Goal: Task Accomplishment & Management: Use online tool/utility

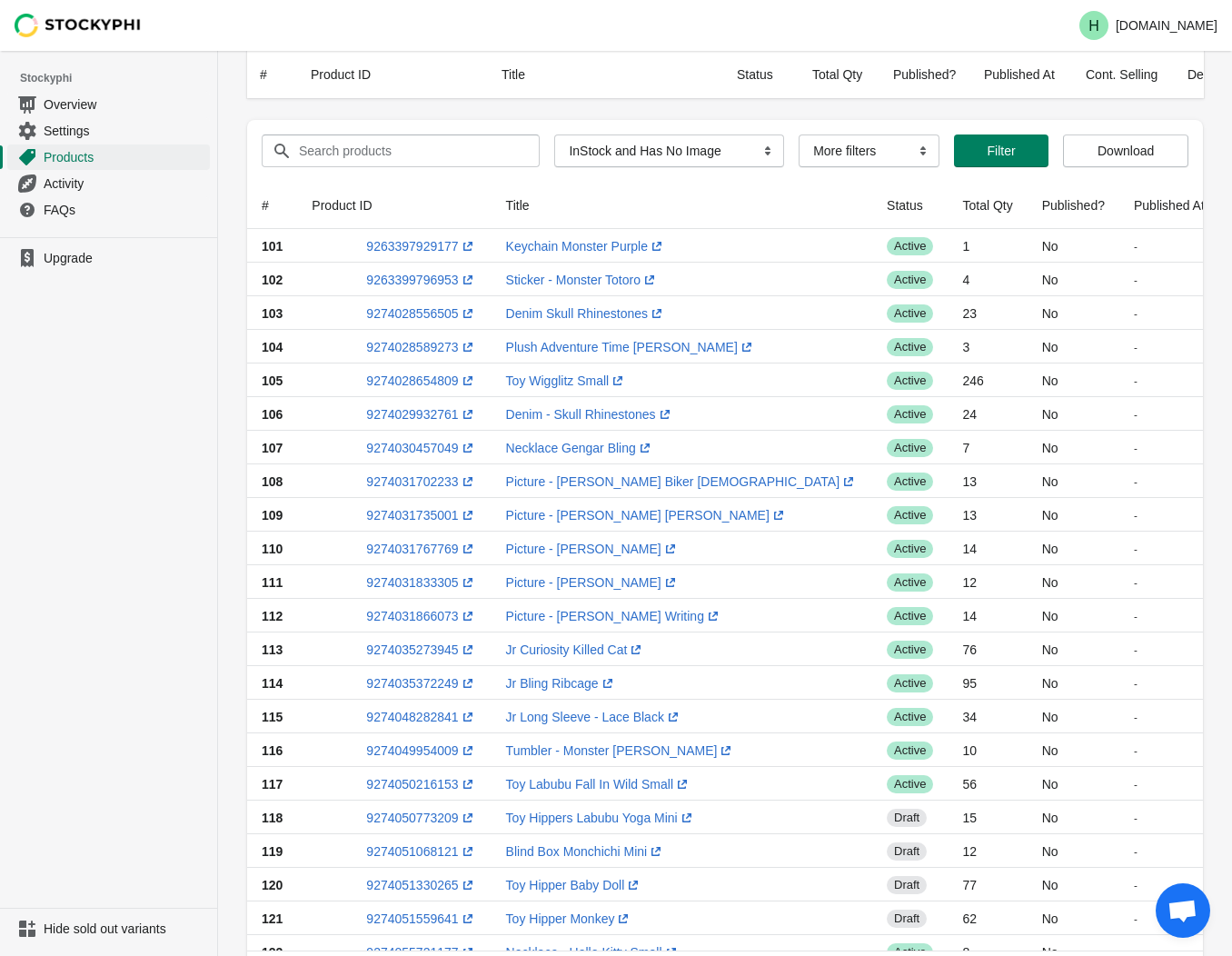
select select "instock_has_no_image"
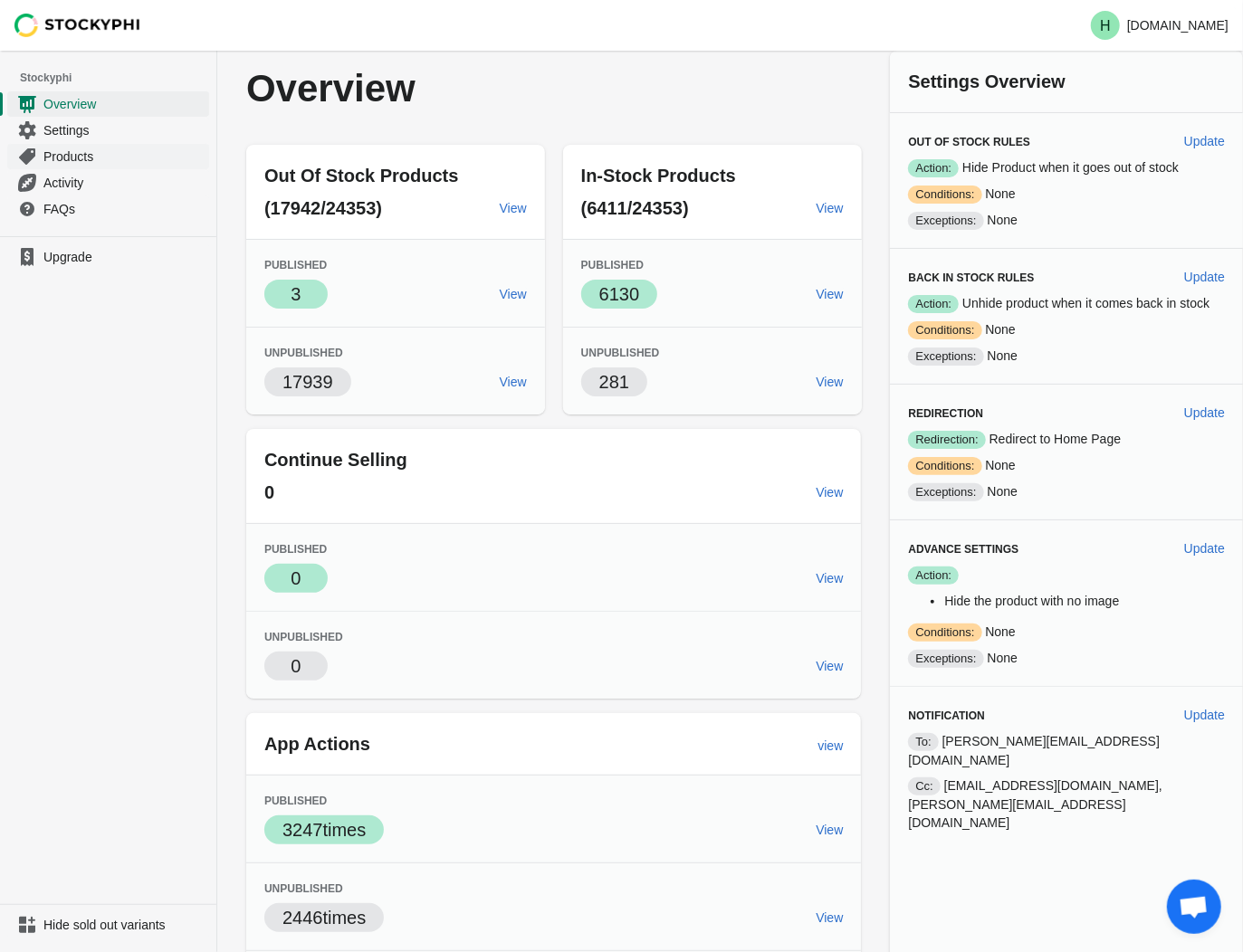
click at [69, 154] on span "Products" at bounding box center [124, 157] width 162 height 18
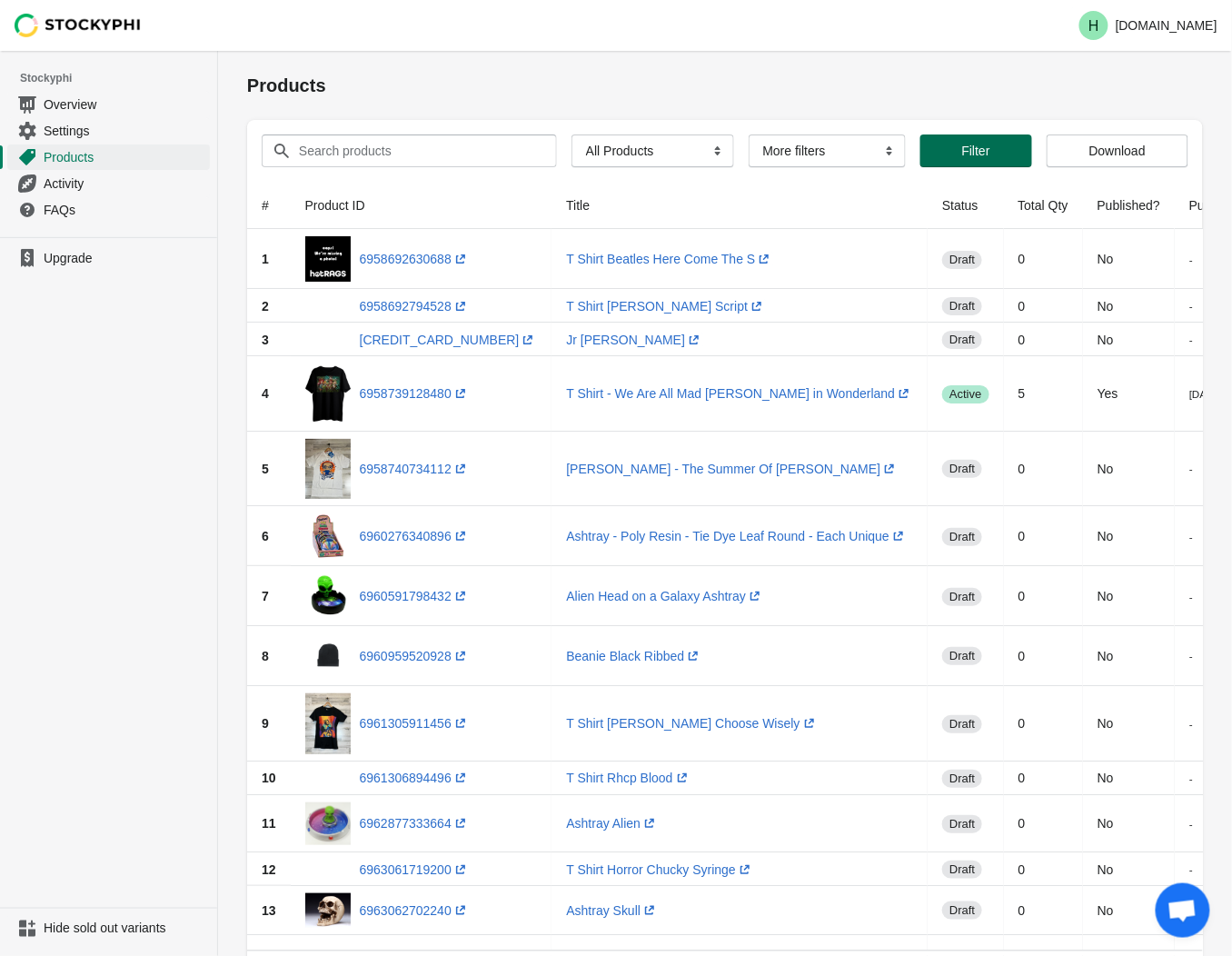
click at [961, 158] on button "Filter" at bounding box center [976, 150] width 112 height 33
click at [706, 151] on select "All Products InStock InStock Published InStock Un-Published OOS OOS Published O…" at bounding box center [652, 150] width 162 height 33
select select "instock_has_no_image"
click at [572, 134] on select "All Products InStock InStock Published InStock Un-Published OOS OOS Published O…" at bounding box center [652, 150] width 162 height 33
click at [1001, 150] on span "Filter" at bounding box center [1001, 150] width 28 height 15
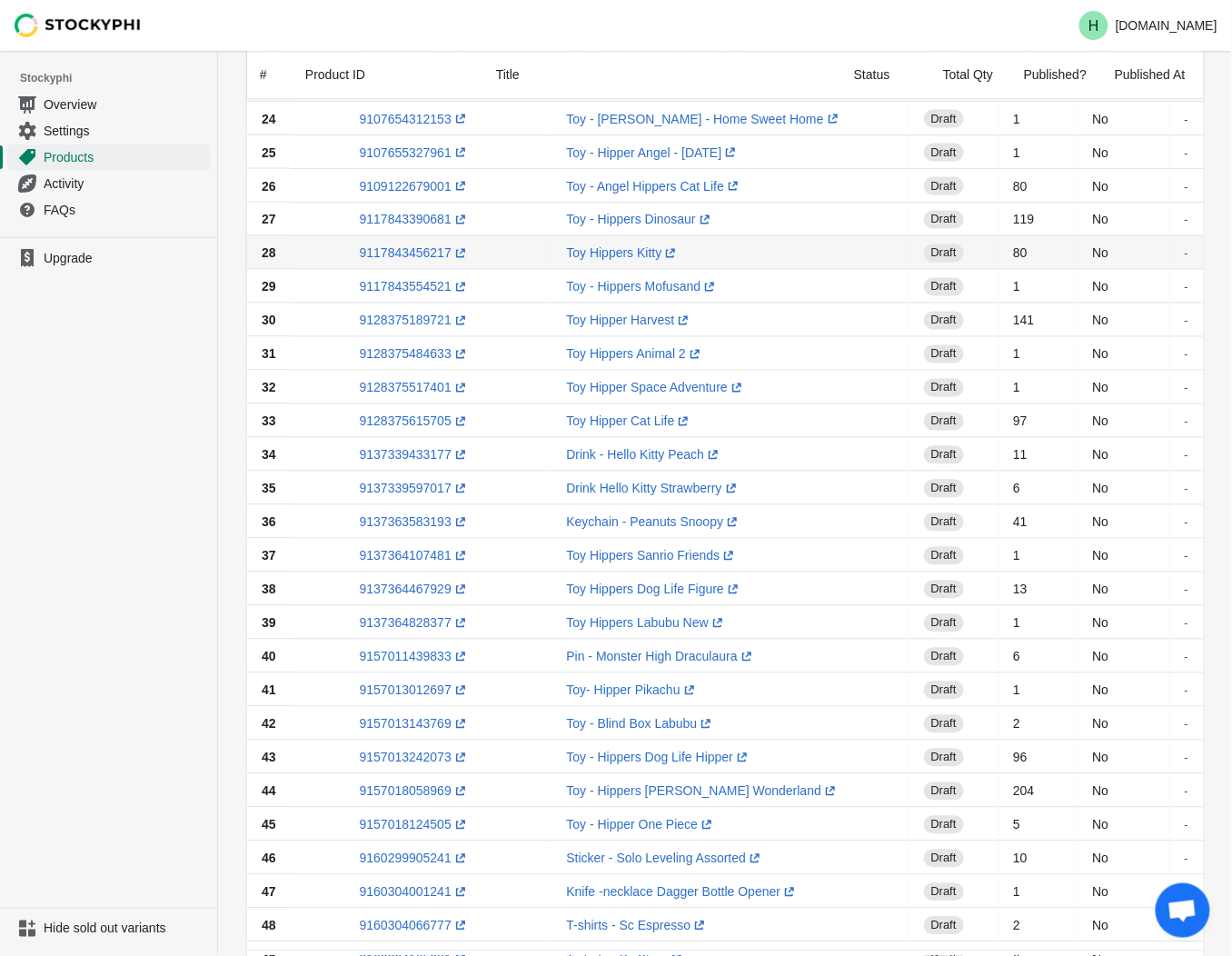
scroll to position [1091, 0]
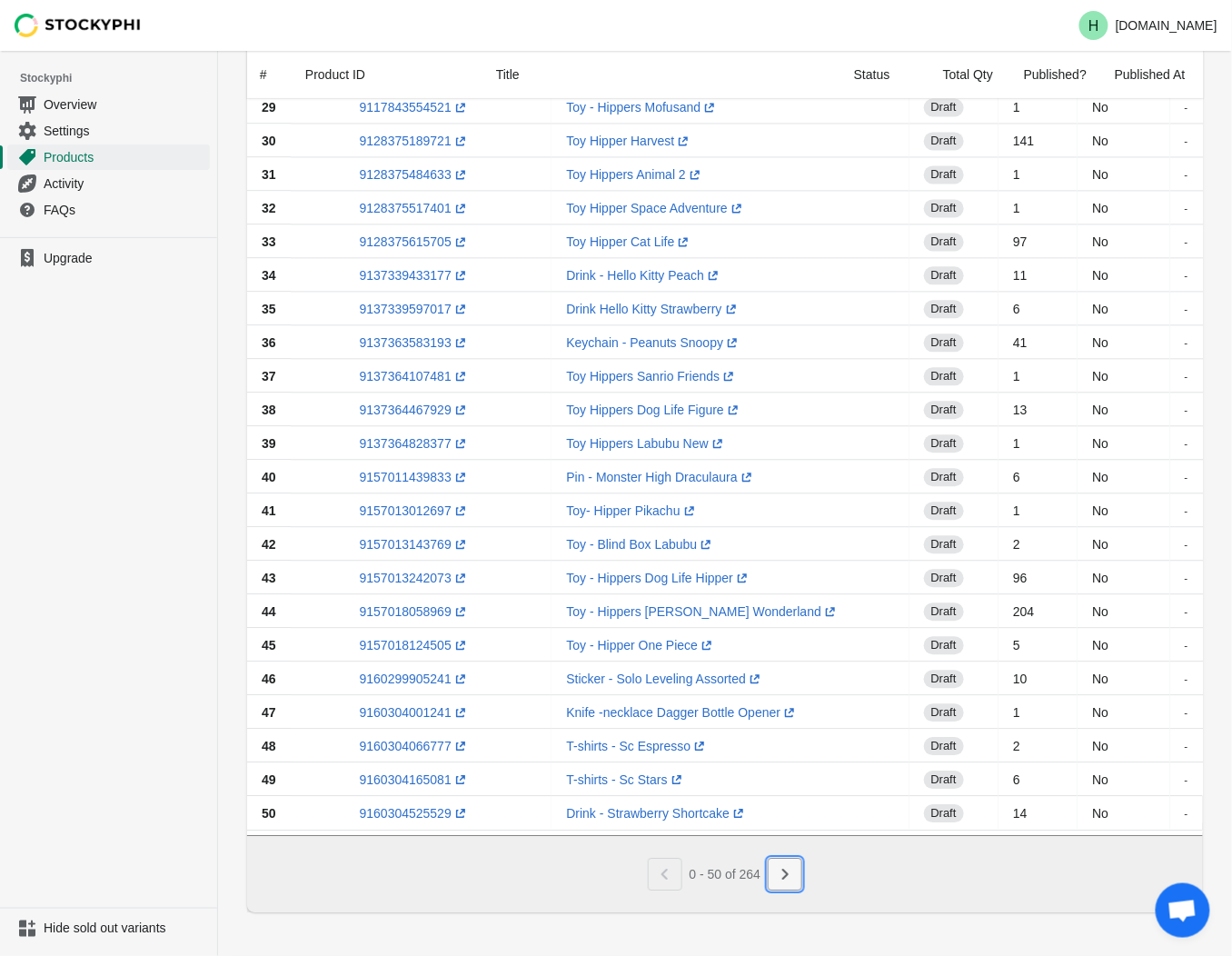
click at [778, 877] on icon "Next" at bounding box center [785, 874] width 18 height 18
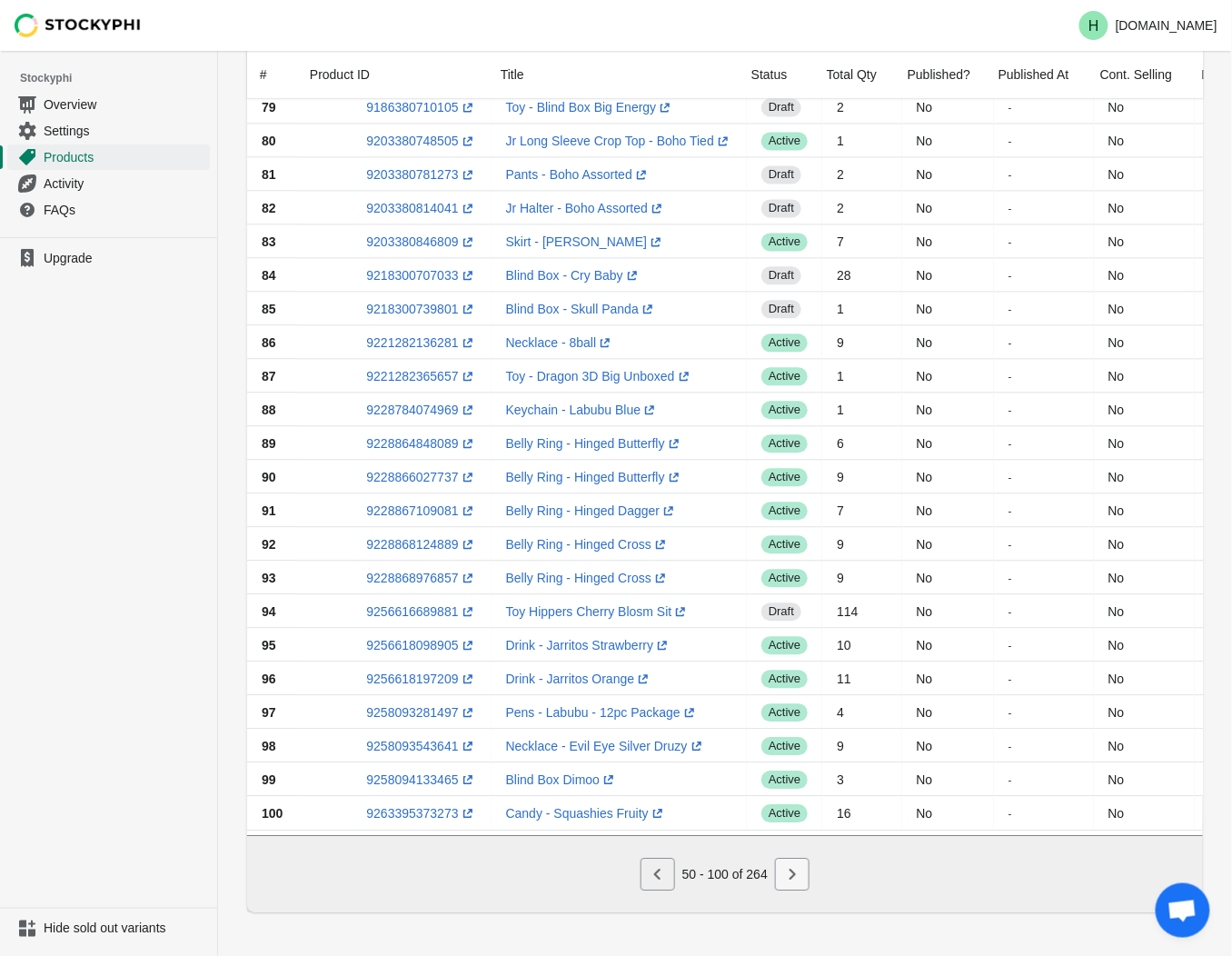
click at [784, 870] on icon "Next" at bounding box center [793, 874] width 18 height 18
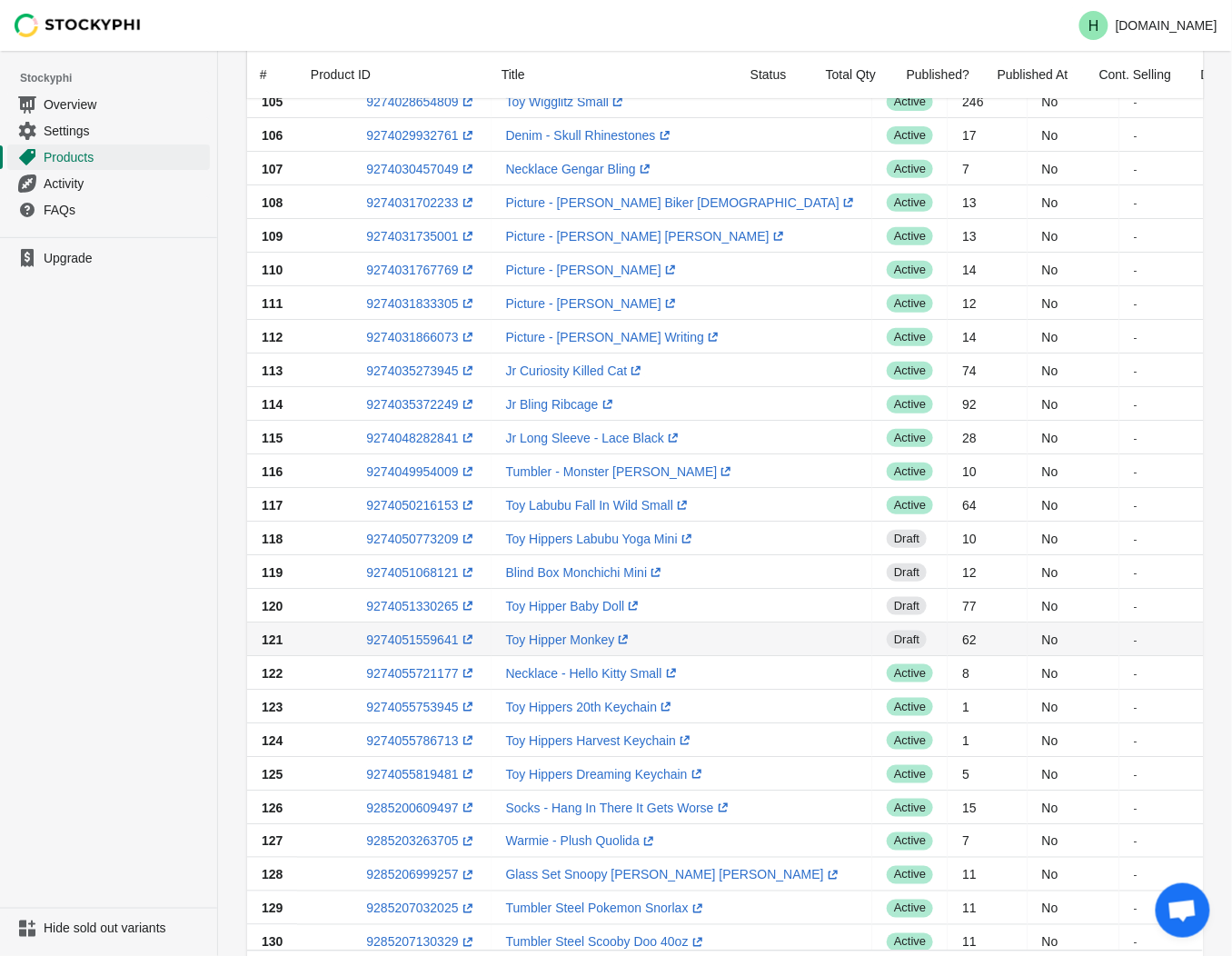
scroll to position [101, 0]
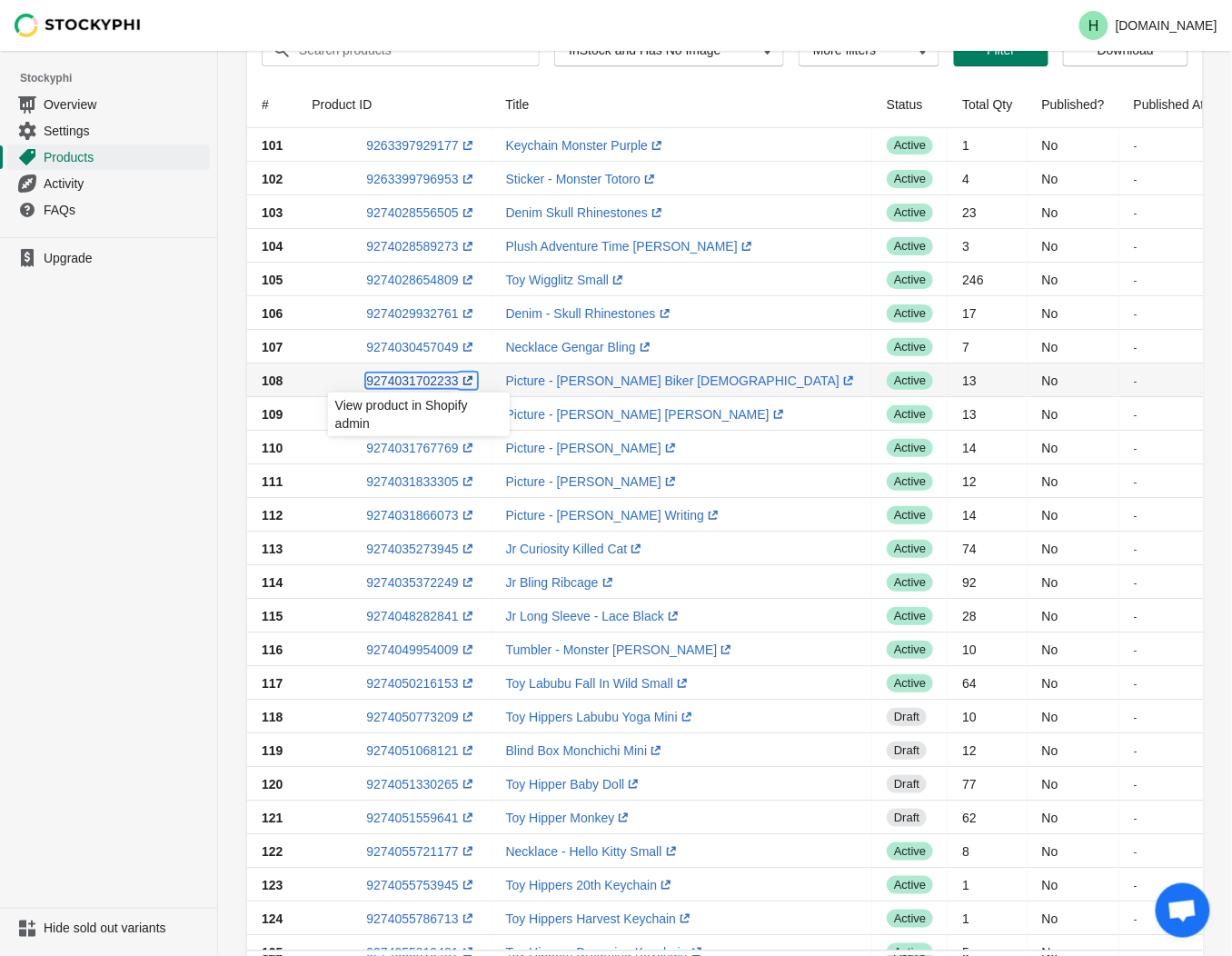
click at [405, 379] on link "9274031702233 (opens a new window)" at bounding box center [421, 380] width 110 height 15
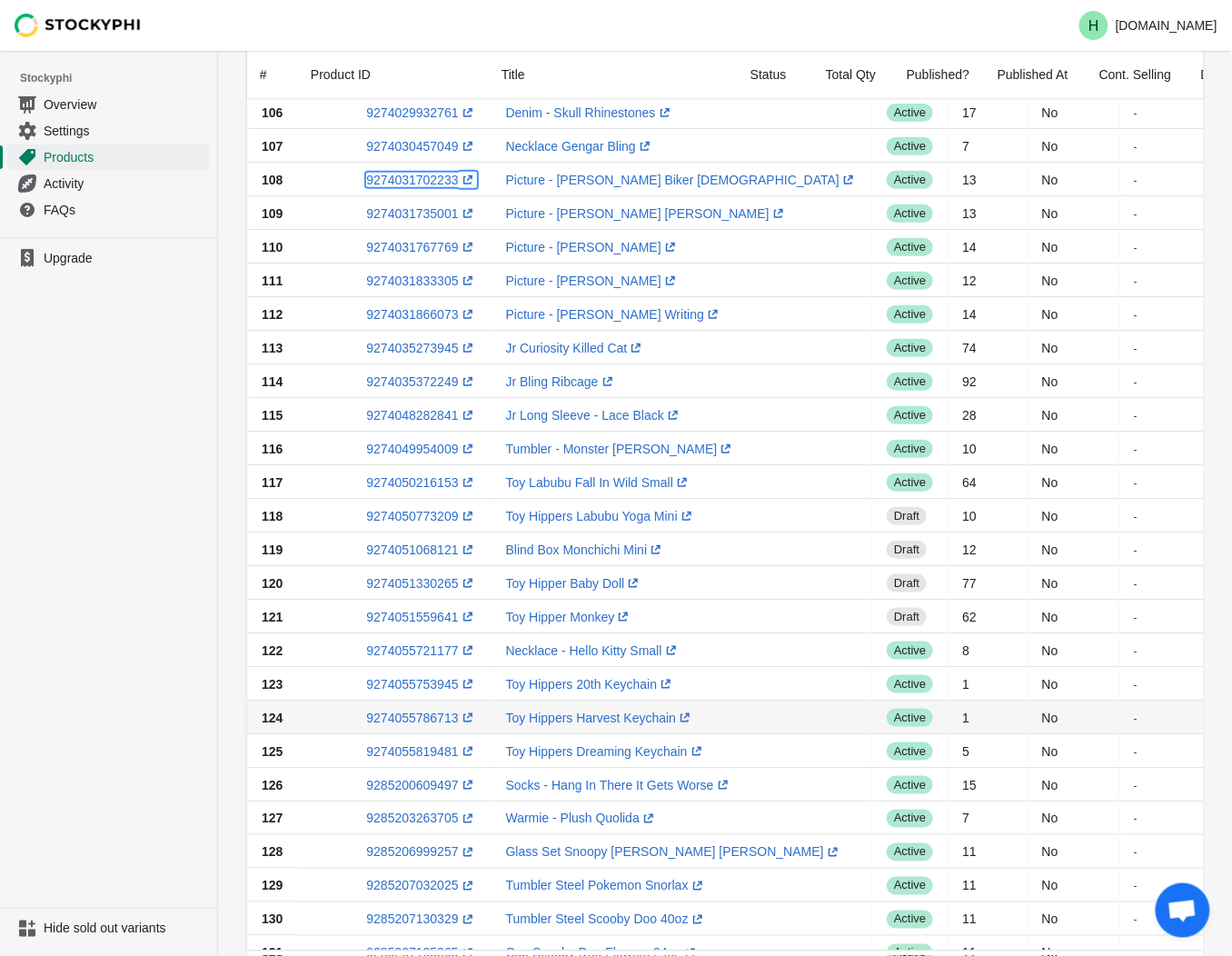
scroll to position [605, 0]
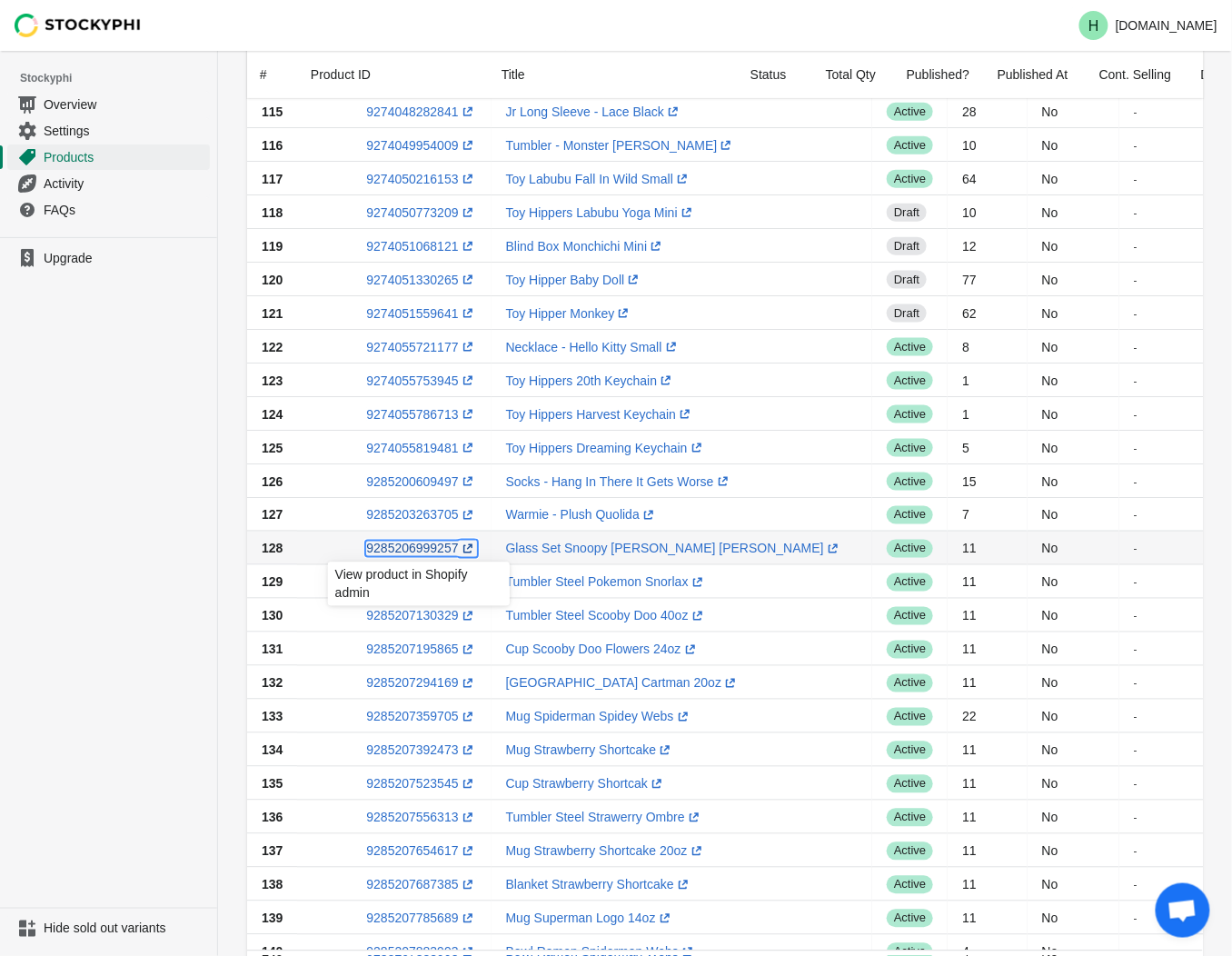
click at [388, 548] on link "9285206999257 (opens a new window)" at bounding box center [421, 549] width 110 height 15
click at [161, 534] on ul "Upgrade" at bounding box center [109, 572] width 217 height 670
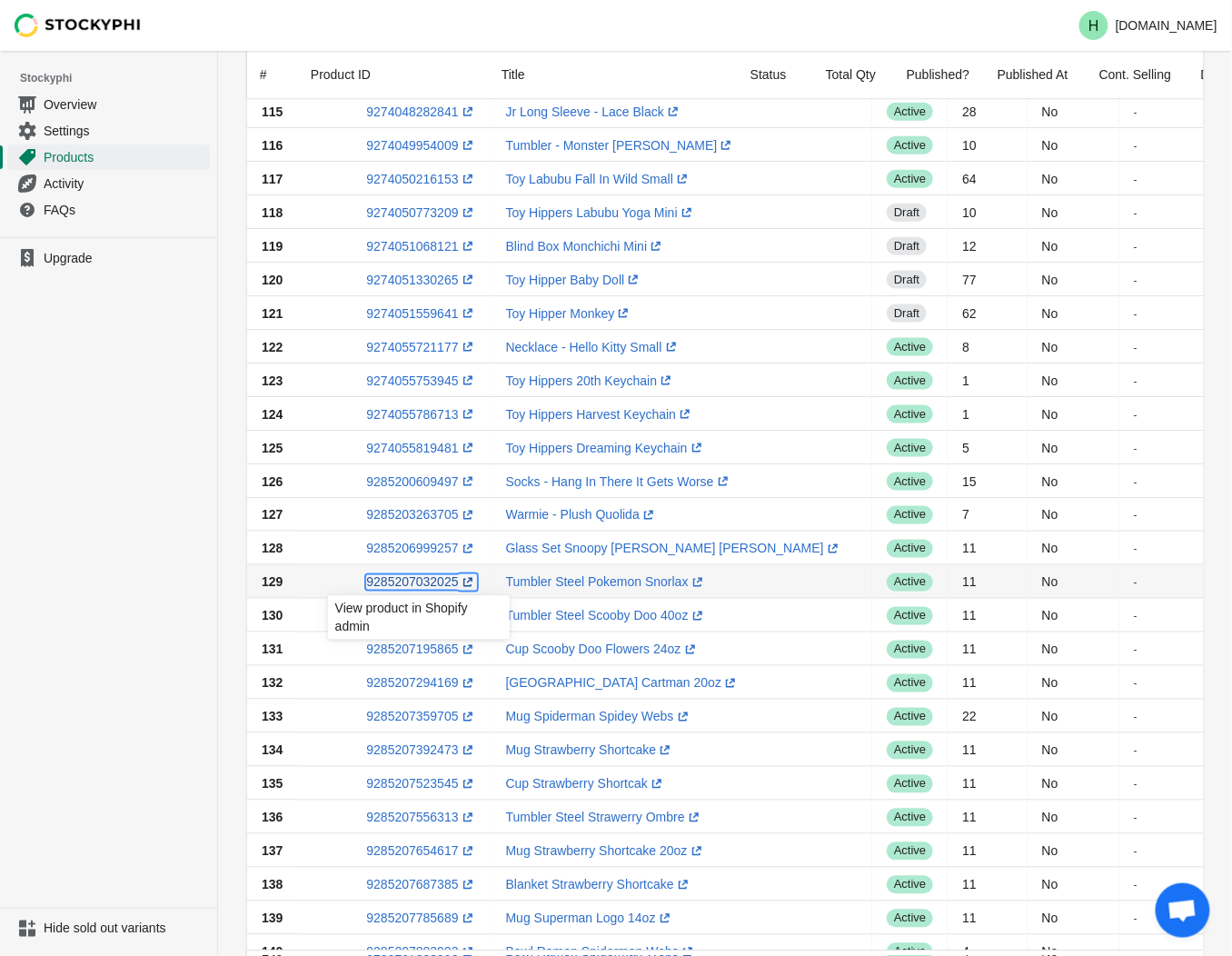
click at [407, 580] on link "9285207032025 (opens a new window)" at bounding box center [421, 583] width 110 height 15
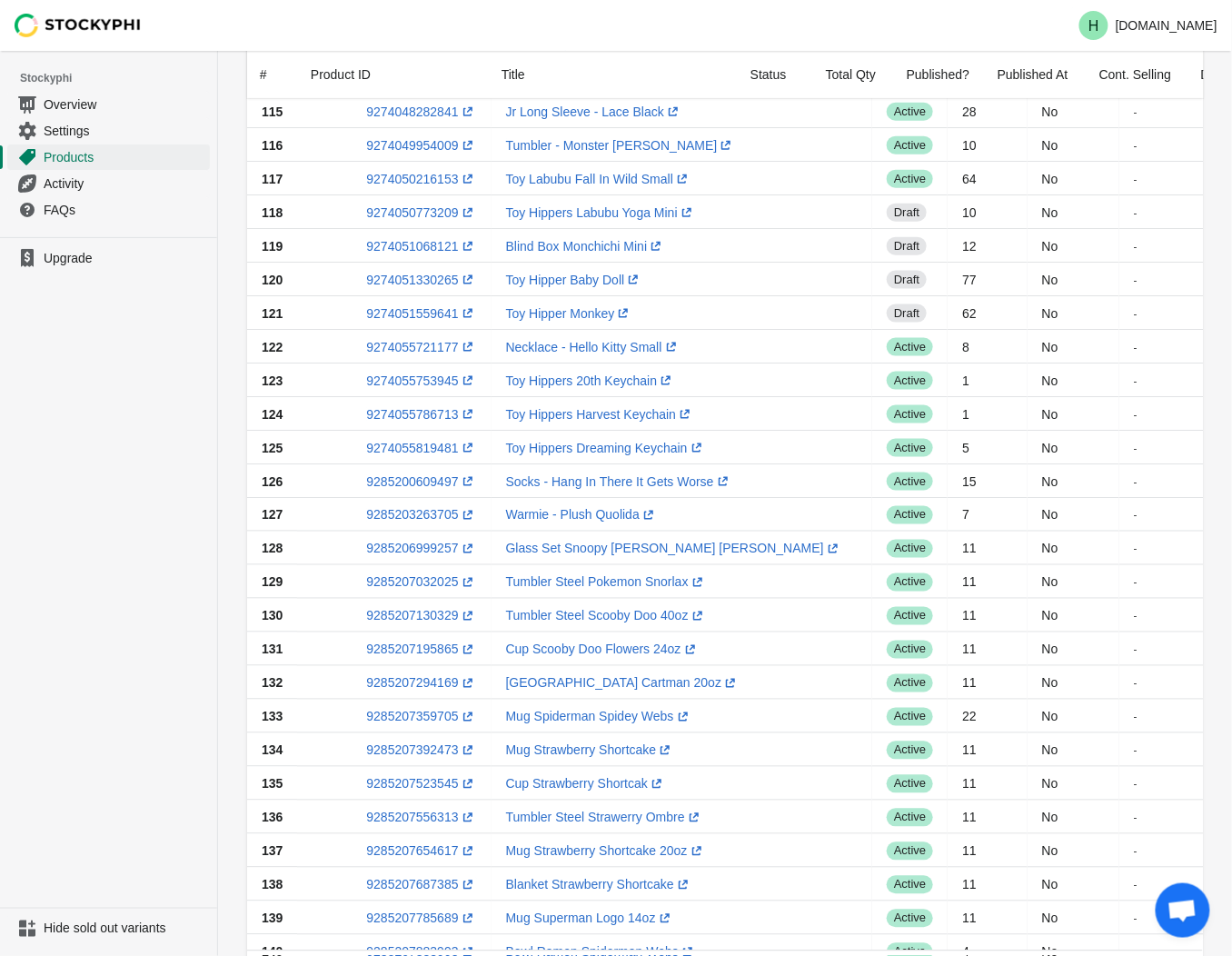
click at [133, 615] on ul "Upgrade" at bounding box center [109, 572] width 217 height 670
click at [409, 618] on link "9285207130329 (opens a new window)" at bounding box center [421, 615] width 110 height 15
click at [155, 598] on ul "Upgrade" at bounding box center [109, 572] width 217 height 670
click at [412, 655] on link "9285207195865 (opens a new window)" at bounding box center [421, 649] width 110 height 15
click at [404, 683] on link "9285207294169 (opens a new window)" at bounding box center [421, 683] width 110 height 15
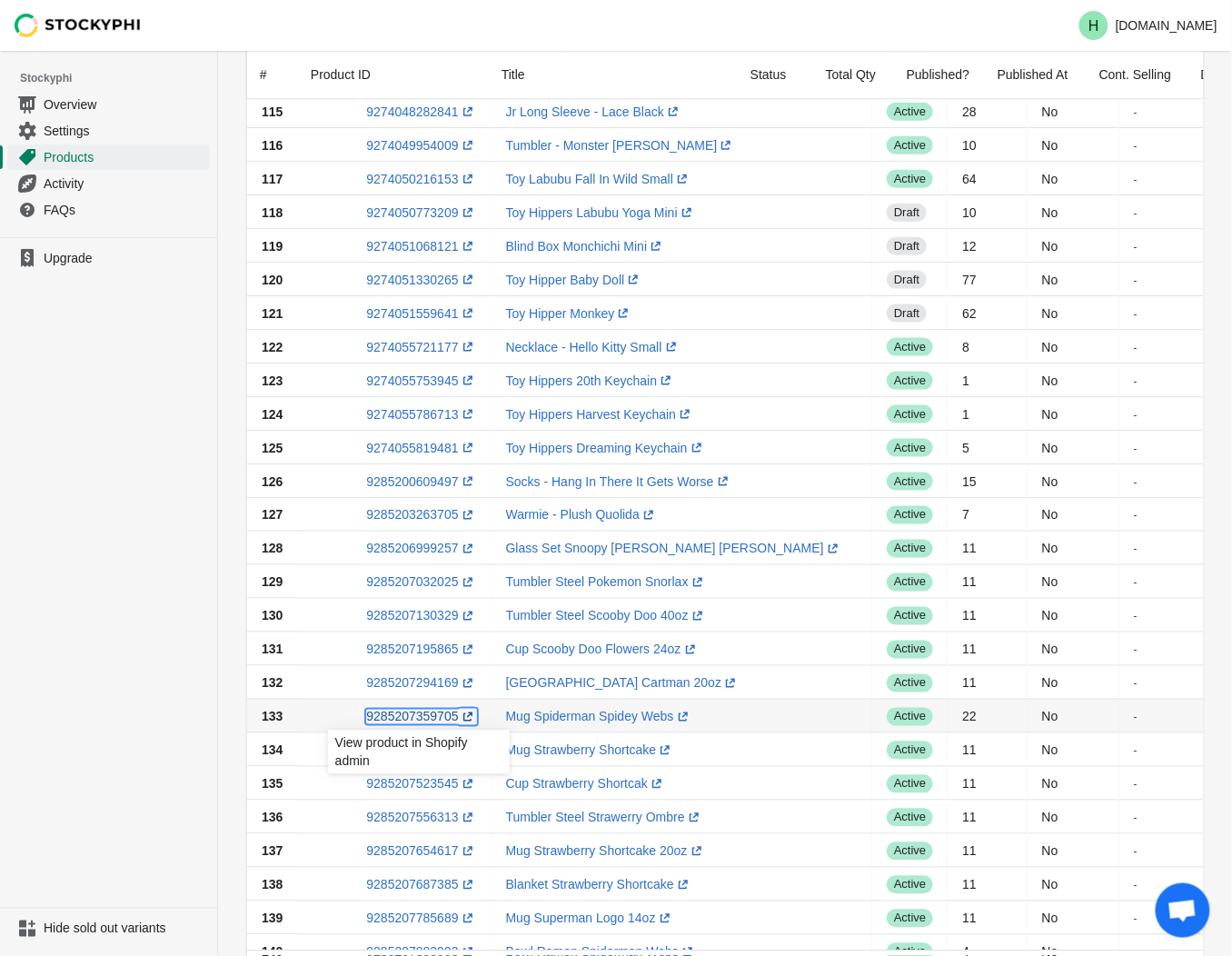
click at [409, 718] on link "9285207359705 (opens a new window)" at bounding box center [421, 717] width 110 height 15
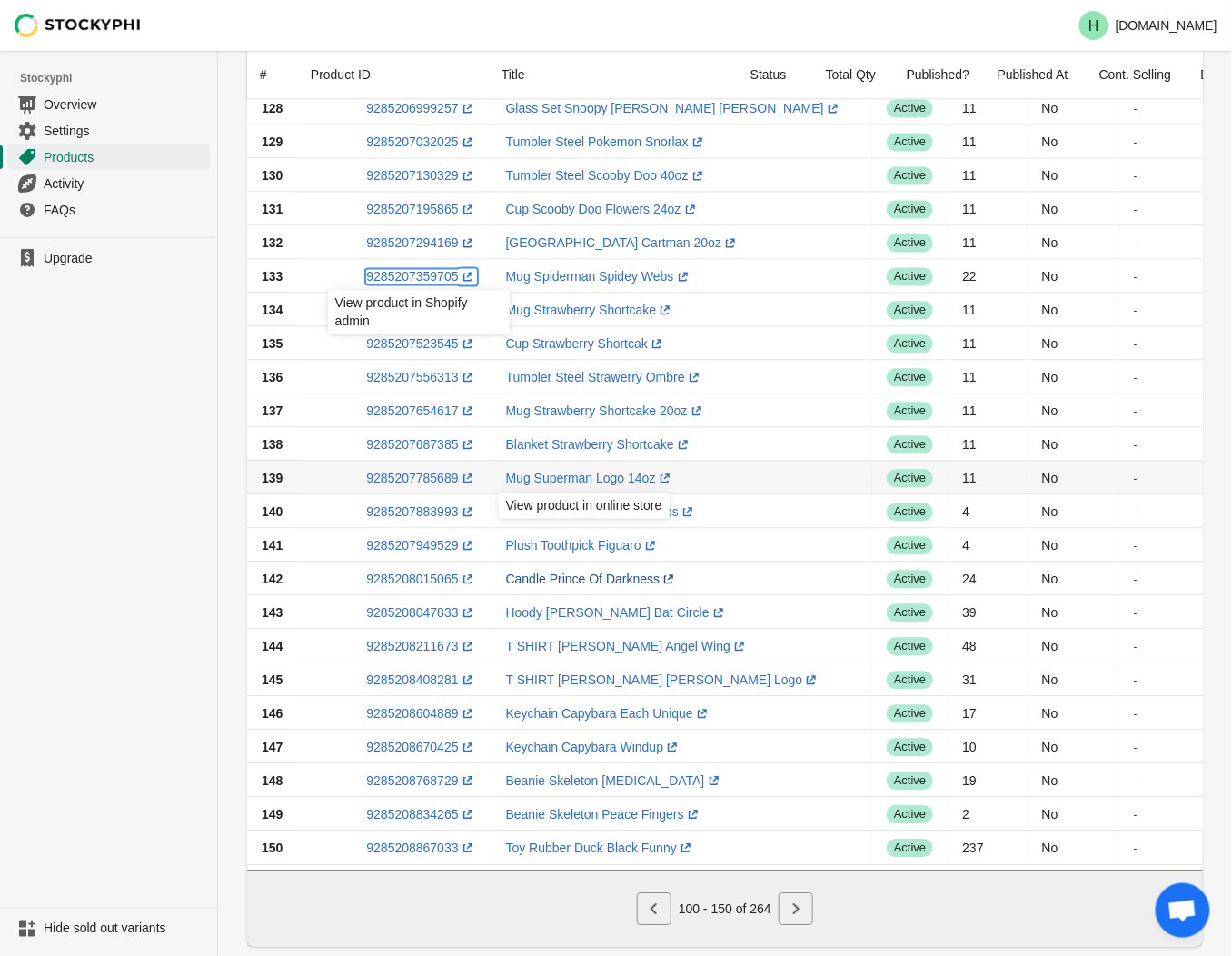
scroll to position [1091, 0]
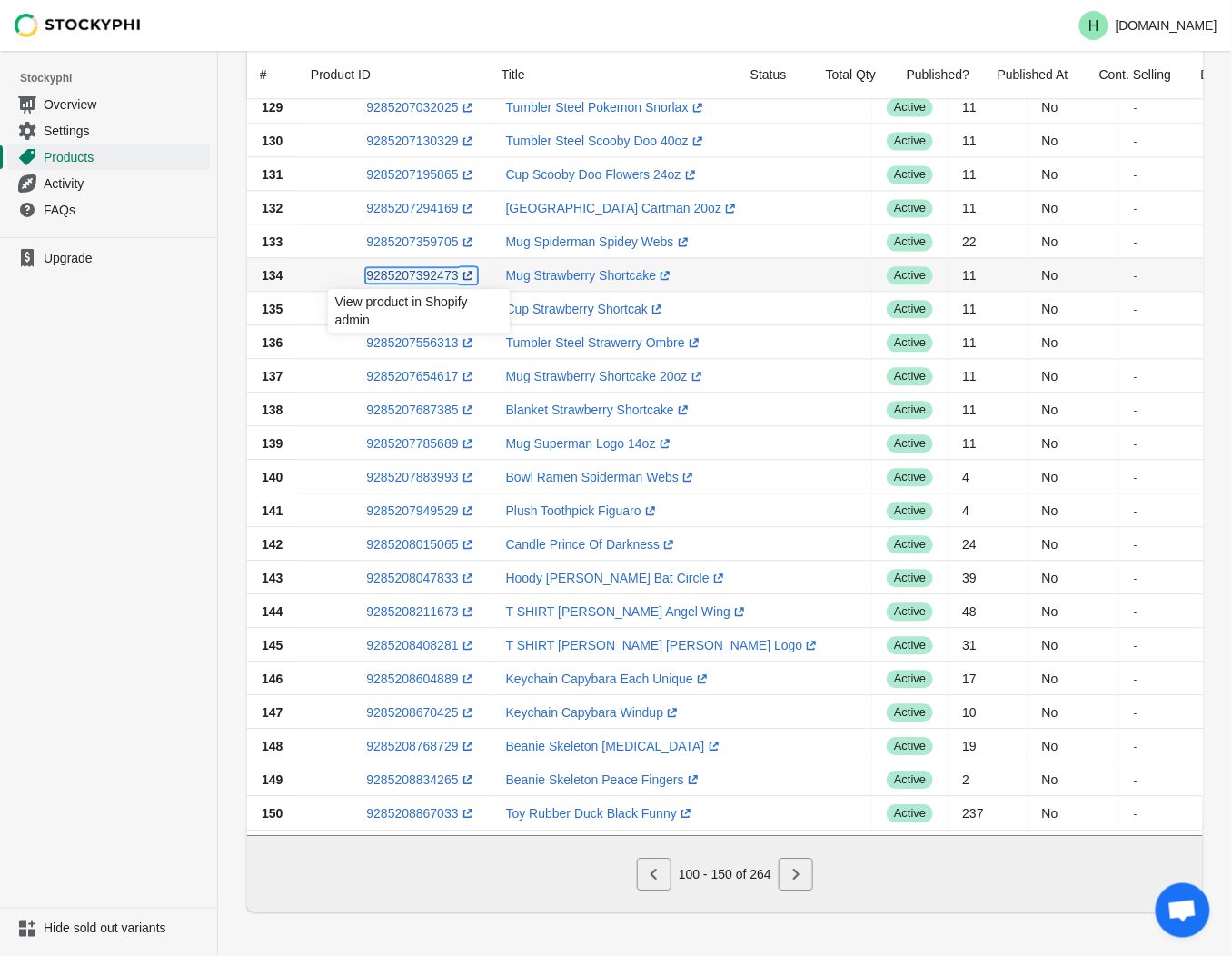
click at [425, 268] on link "9285207392473 (opens a new window)" at bounding box center [421, 275] width 110 height 15
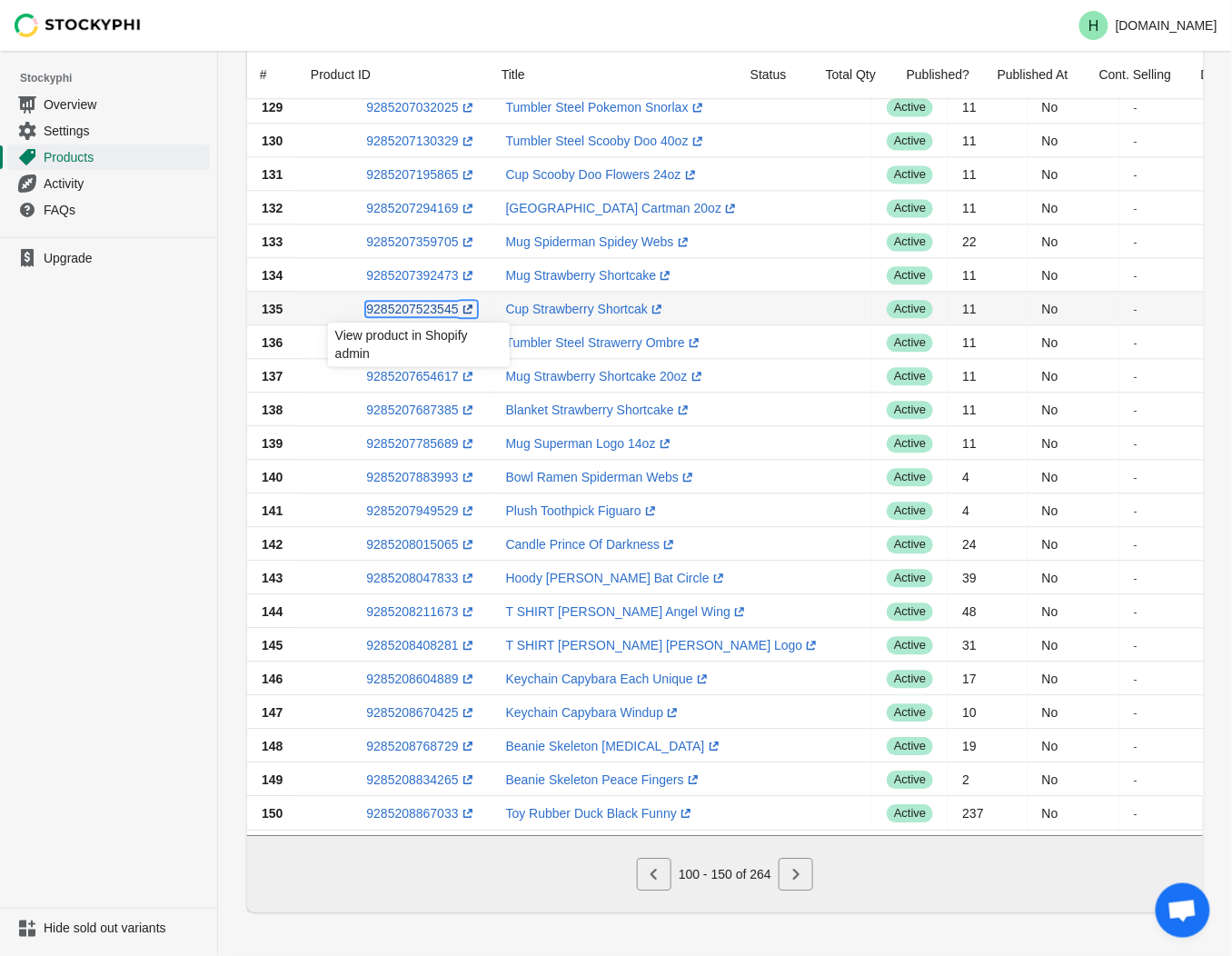
click at [414, 302] on link "9285207523545 (opens a new window)" at bounding box center [421, 309] width 110 height 15
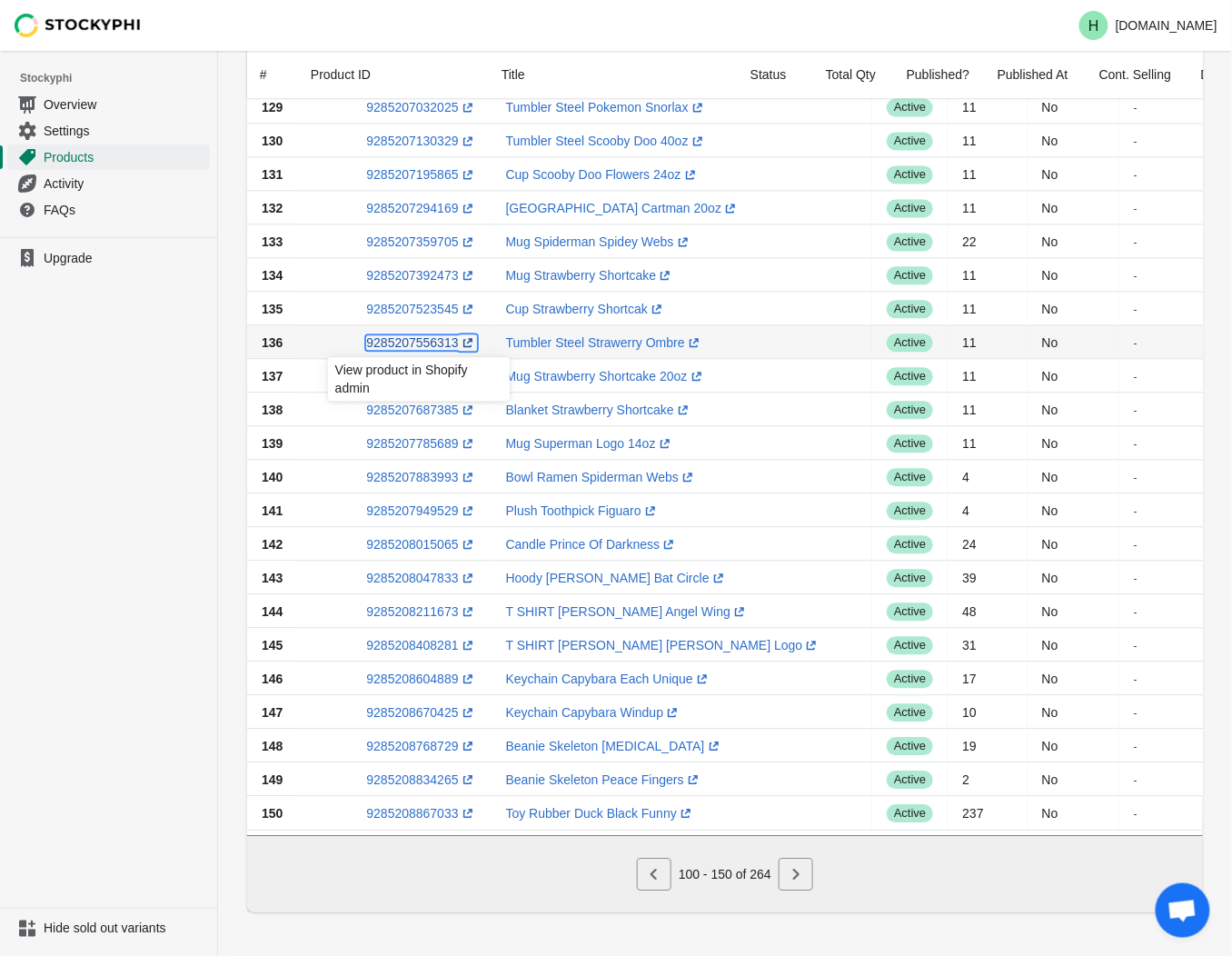
click at [403, 336] on link "9285207556313 (opens a new window)" at bounding box center [421, 343] width 110 height 15
click at [65, 433] on ul "Upgrade" at bounding box center [109, 572] width 217 height 670
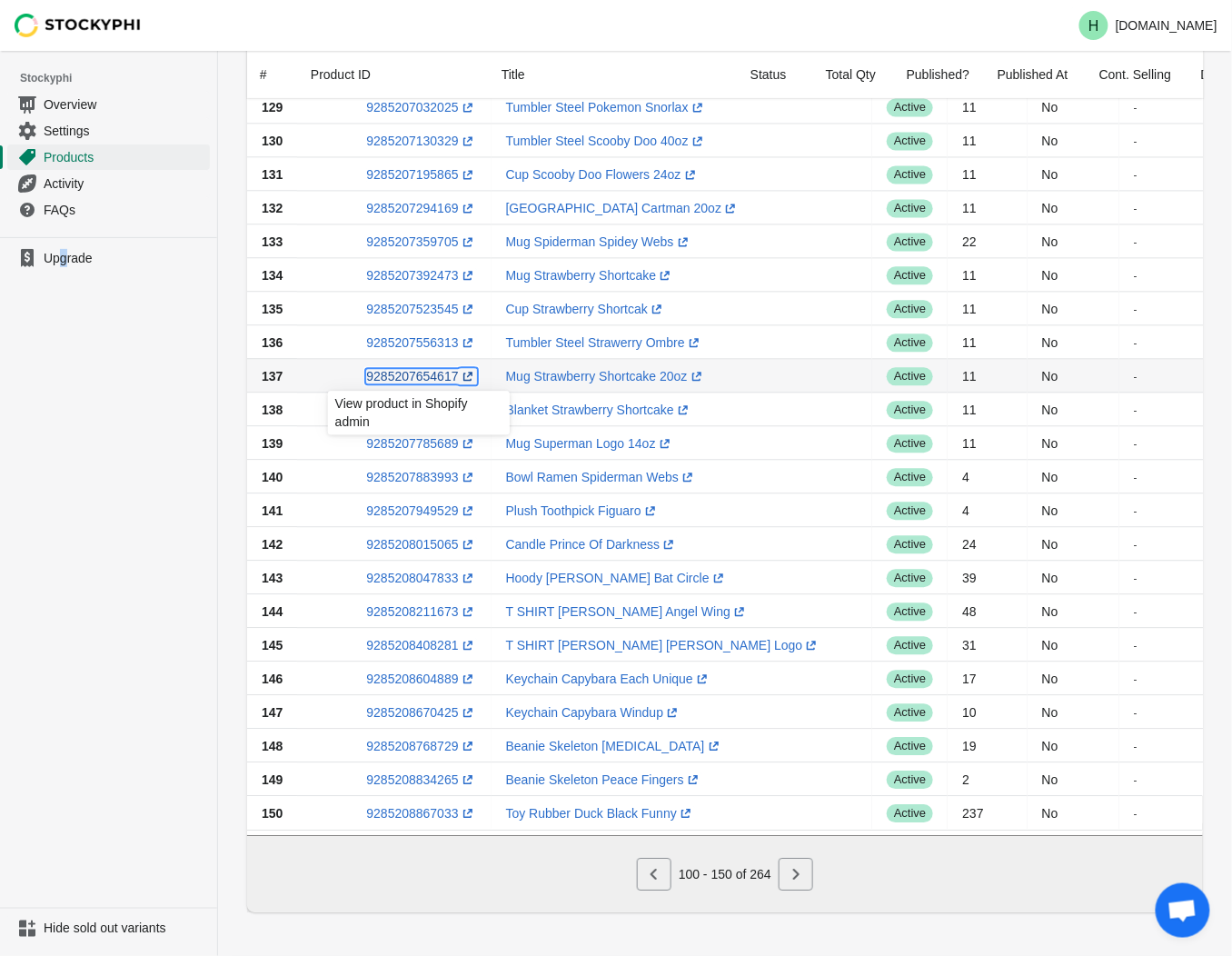
click at [412, 368] on link "9285207654617 (opens a new window)" at bounding box center [421, 375] width 110 height 15
click at [79, 430] on ul "Upgrade" at bounding box center [109, 572] width 217 height 670
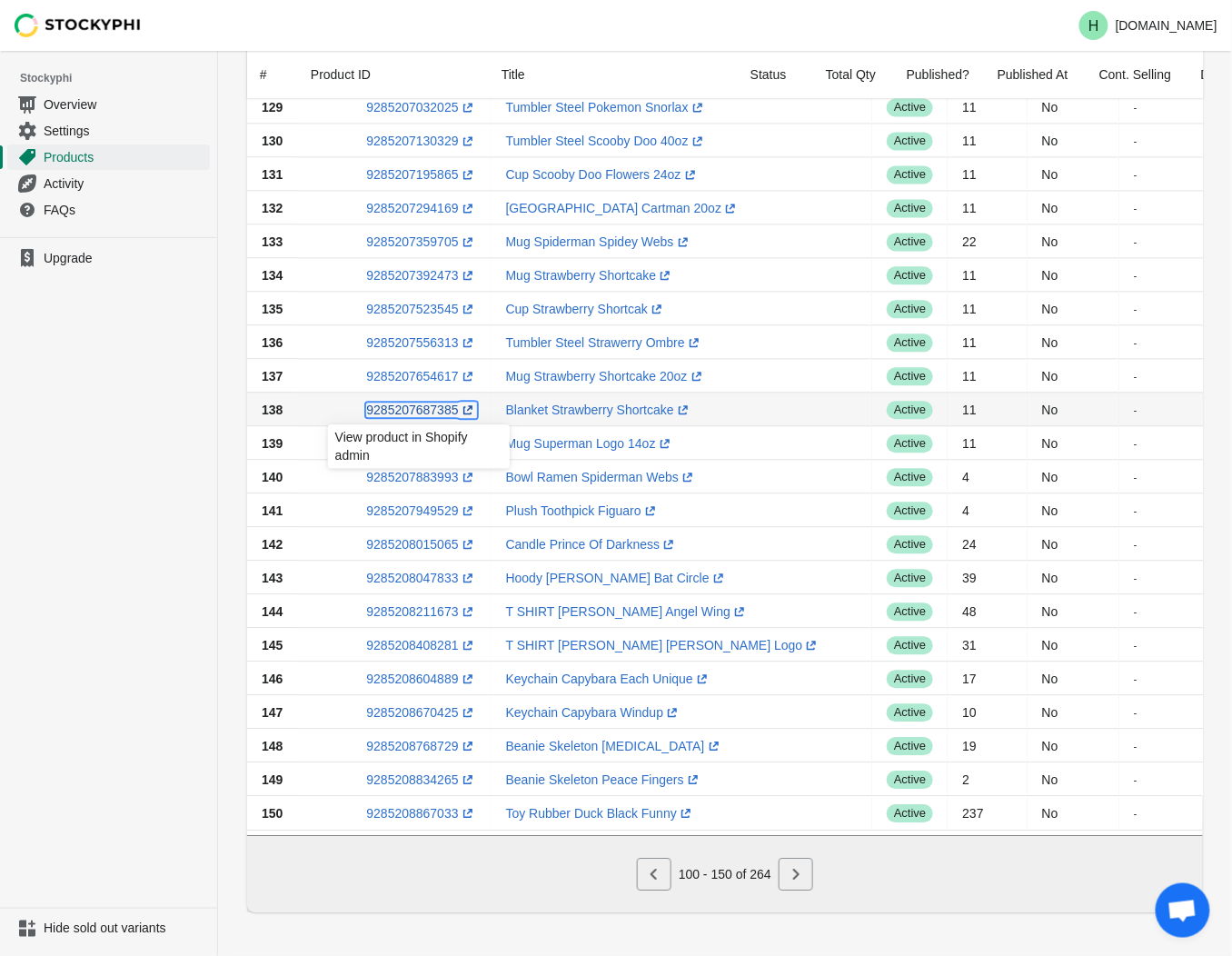
click at [411, 402] on link "9285207687385 (opens a new window)" at bounding box center [421, 409] width 110 height 15
click at [141, 533] on ul "Upgrade" at bounding box center [109, 572] width 217 height 670
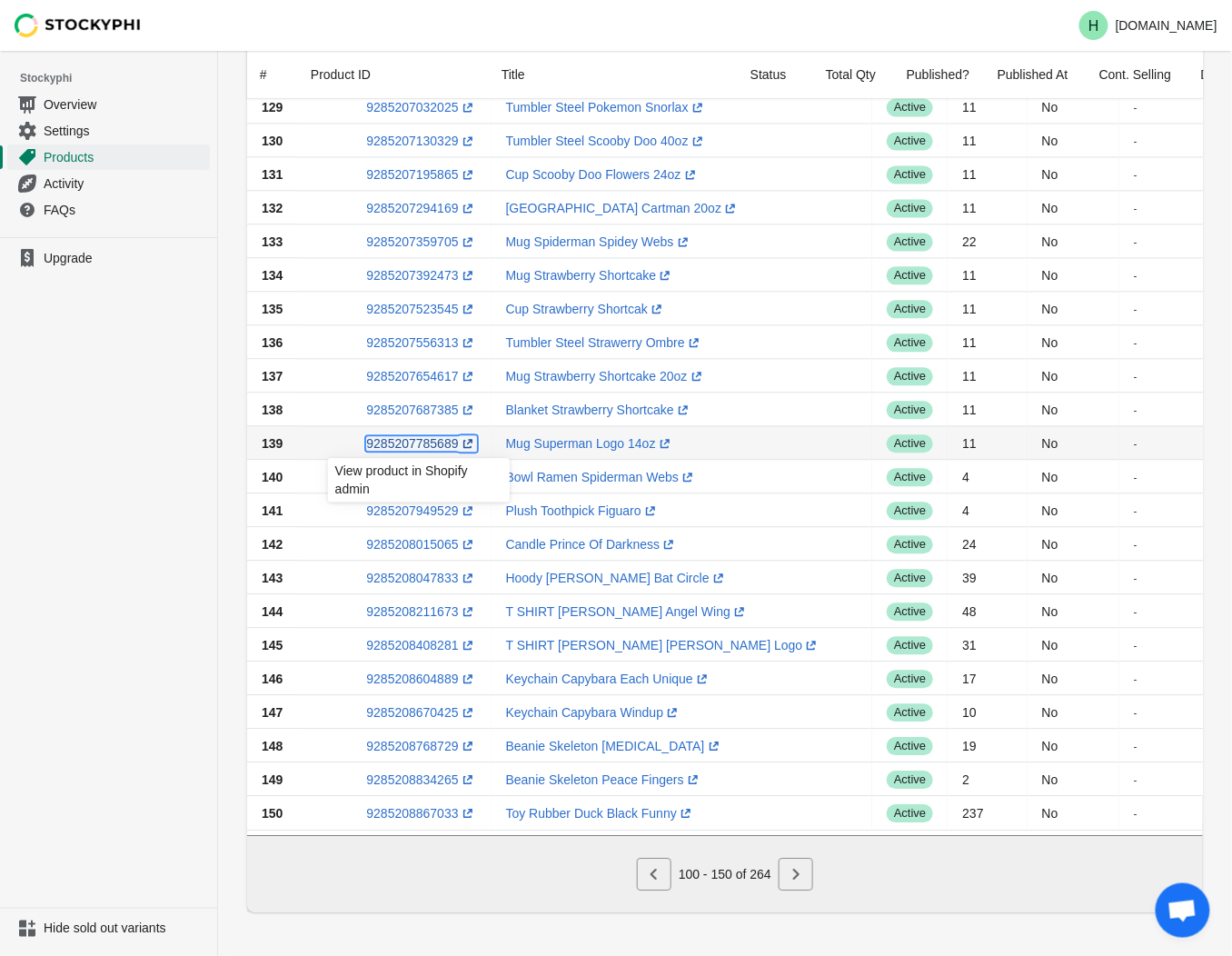
click at [407, 438] on link "9285207785689 (opens a new window)" at bounding box center [421, 443] width 110 height 15
click at [160, 496] on ul "Upgrade" at bounding box center [109, 572] width 217 height 670
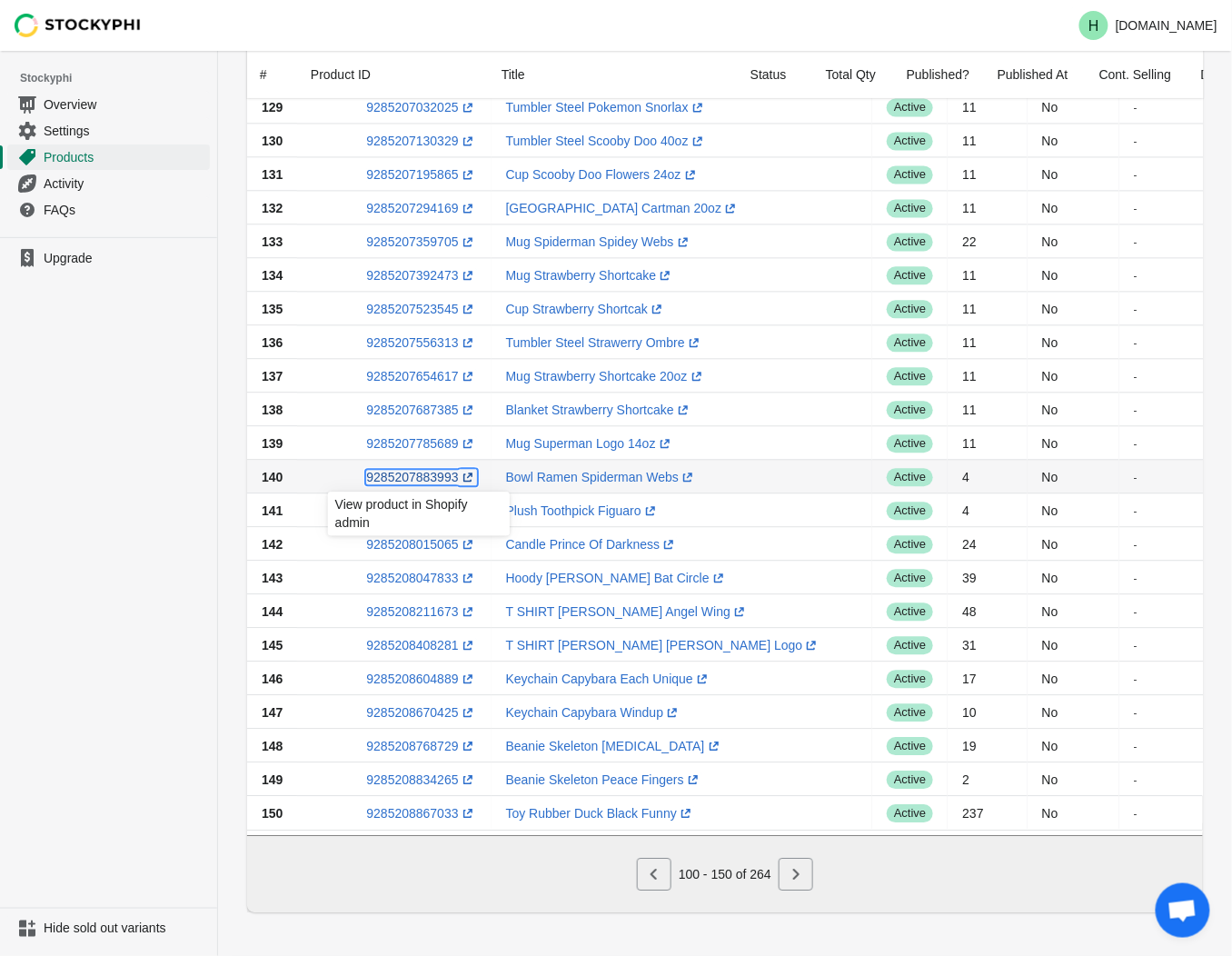
click at [410, 470] on link "9285207883993 (opens a new window)" at bounding box center [421, 477] width 110 height 15
click at [158, 531] on ul "Upgrade" at bounding box center [109, 572] width 217 height 670
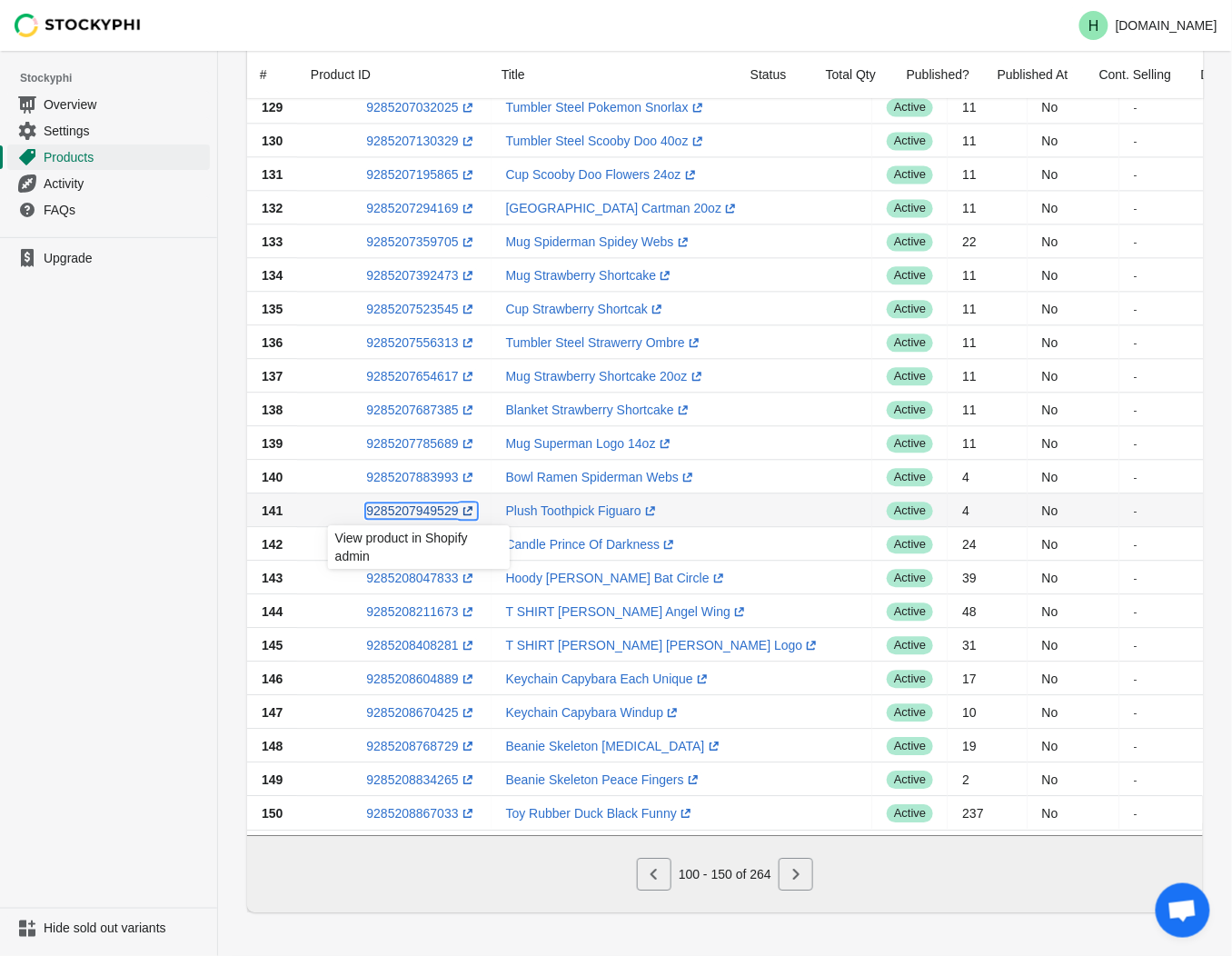
click at [421, 504] on link "9285207949529 (opens a new window)" at bounding box center [421, 511] width 110 height 15
click at [203, 606] on ul "Upgrade" at bounding box center [109, 572] width 217 height 670
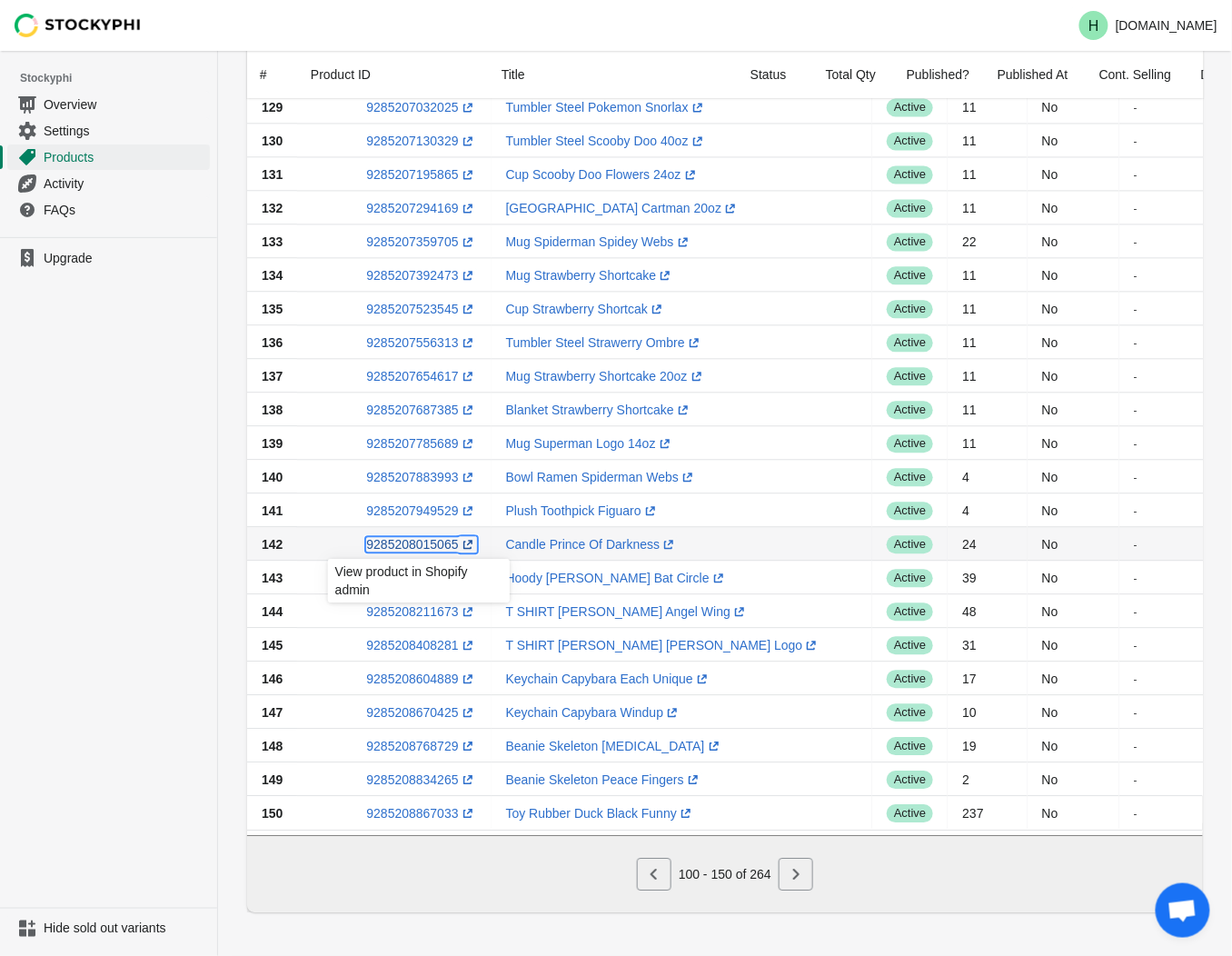
click at [398, 537] on link "9285208015065 (opens a new window)" at bounding box center [421, 544] width 110 height 15
click at [83, 488] on ul "Upgrade" at bounding box center [109, 572] width 217 height 670
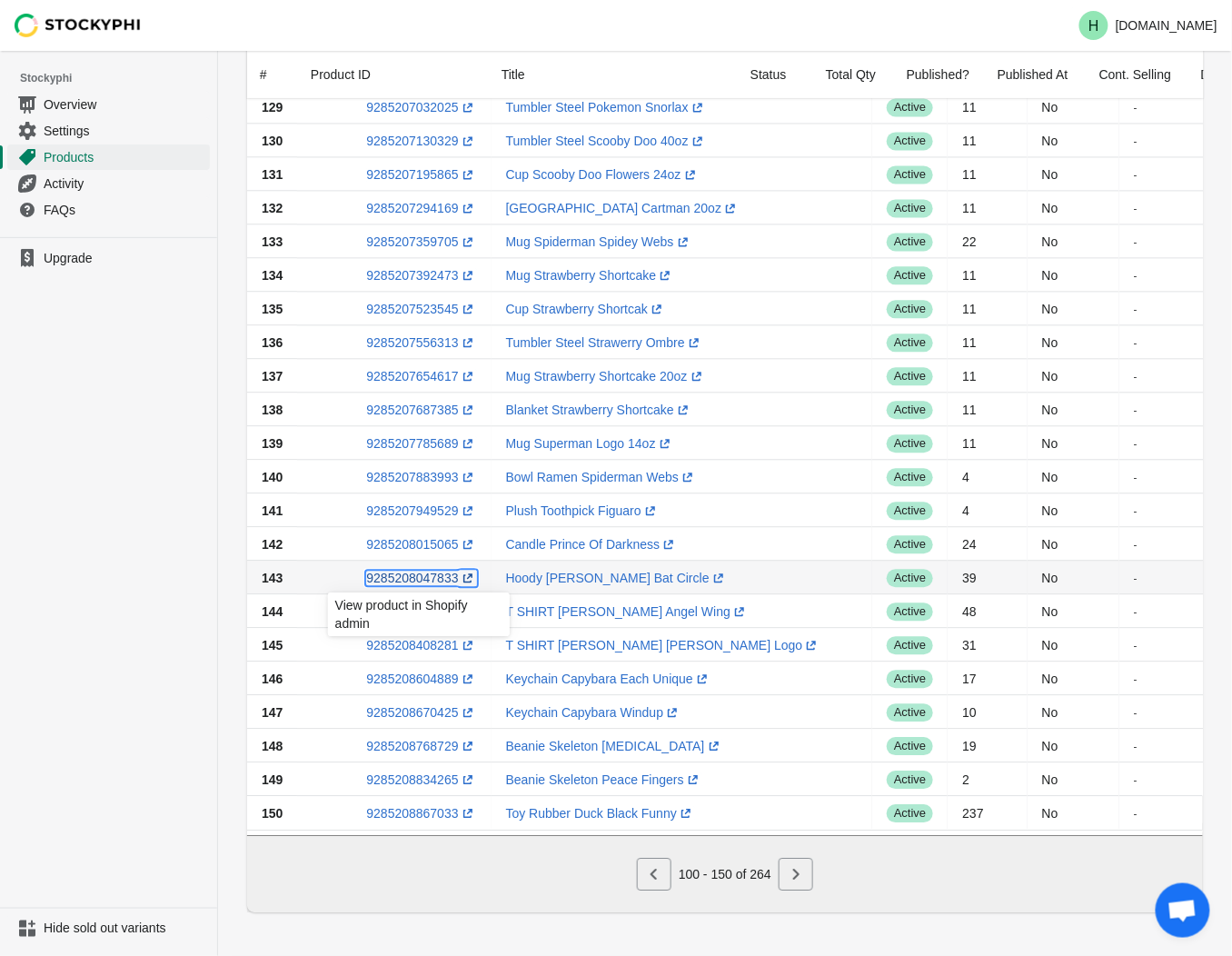
click at [410, 571] on link "9285208047833 (opens a new window)" at bounding box center [421, 578] width 110 height 15
click at [129, 620] on ul "Upgrade" at bounding box center [109, 572] width 217 height 670
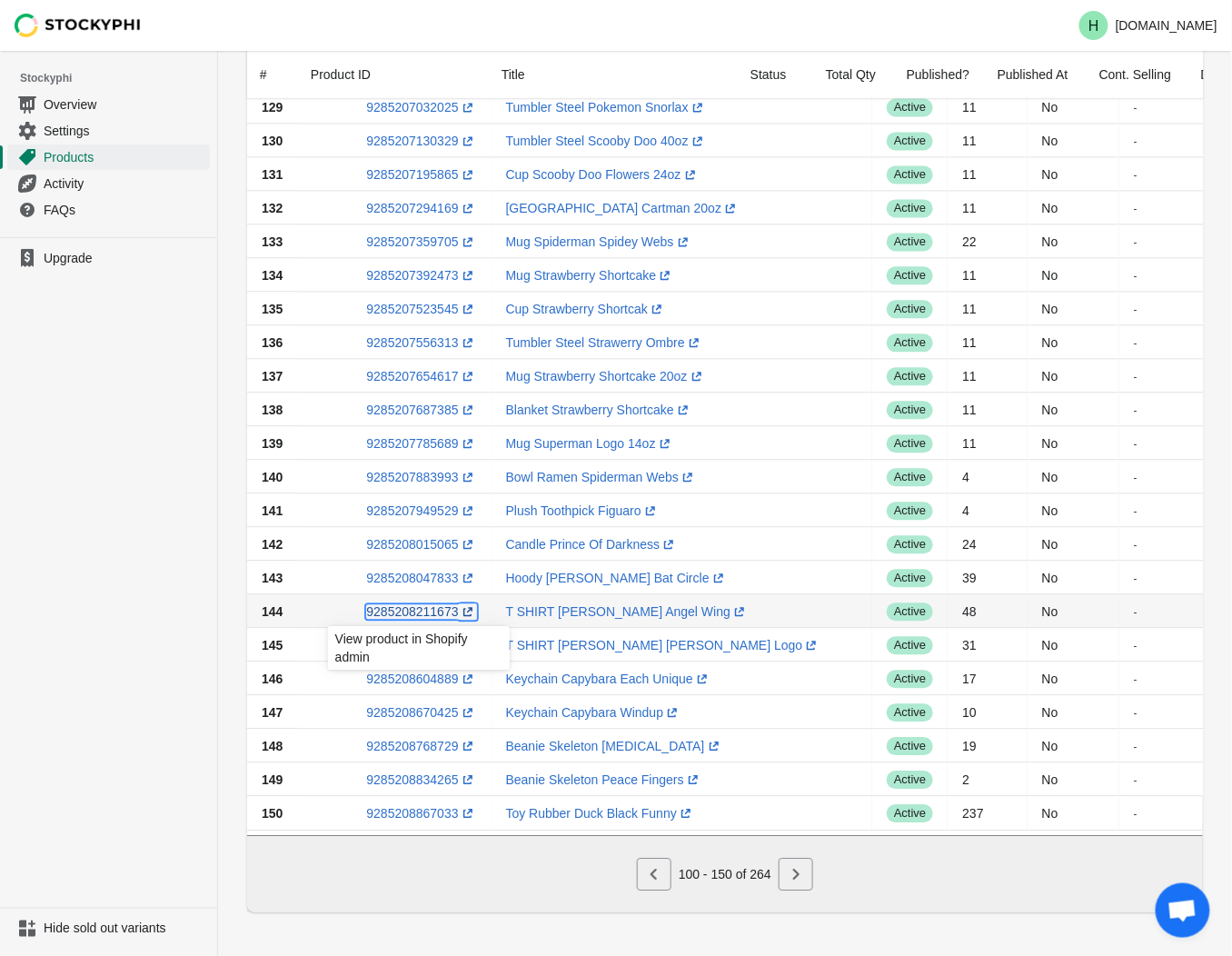
click at [405, 604] on link "9285208211673 (opens a new window)" at bounding box center [421, 611] width 110 height 15
click at [151, 673] on ul "Upgrade" at bounding box center [109, 572] width 217 height 670
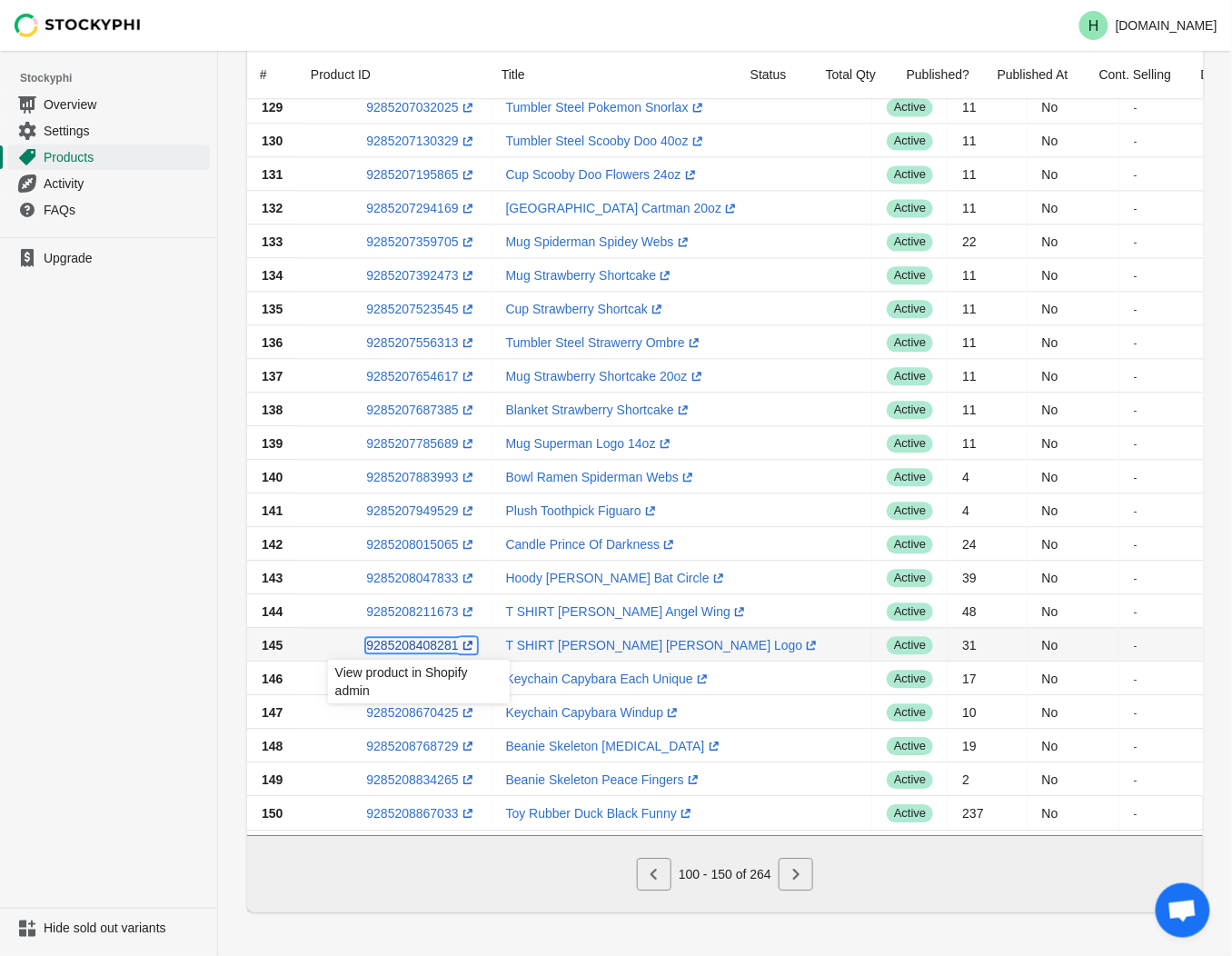
click at [394, 638] on link "9285208408281 (opens a new window)" at bounding box center [421, 645] width 110 height 15
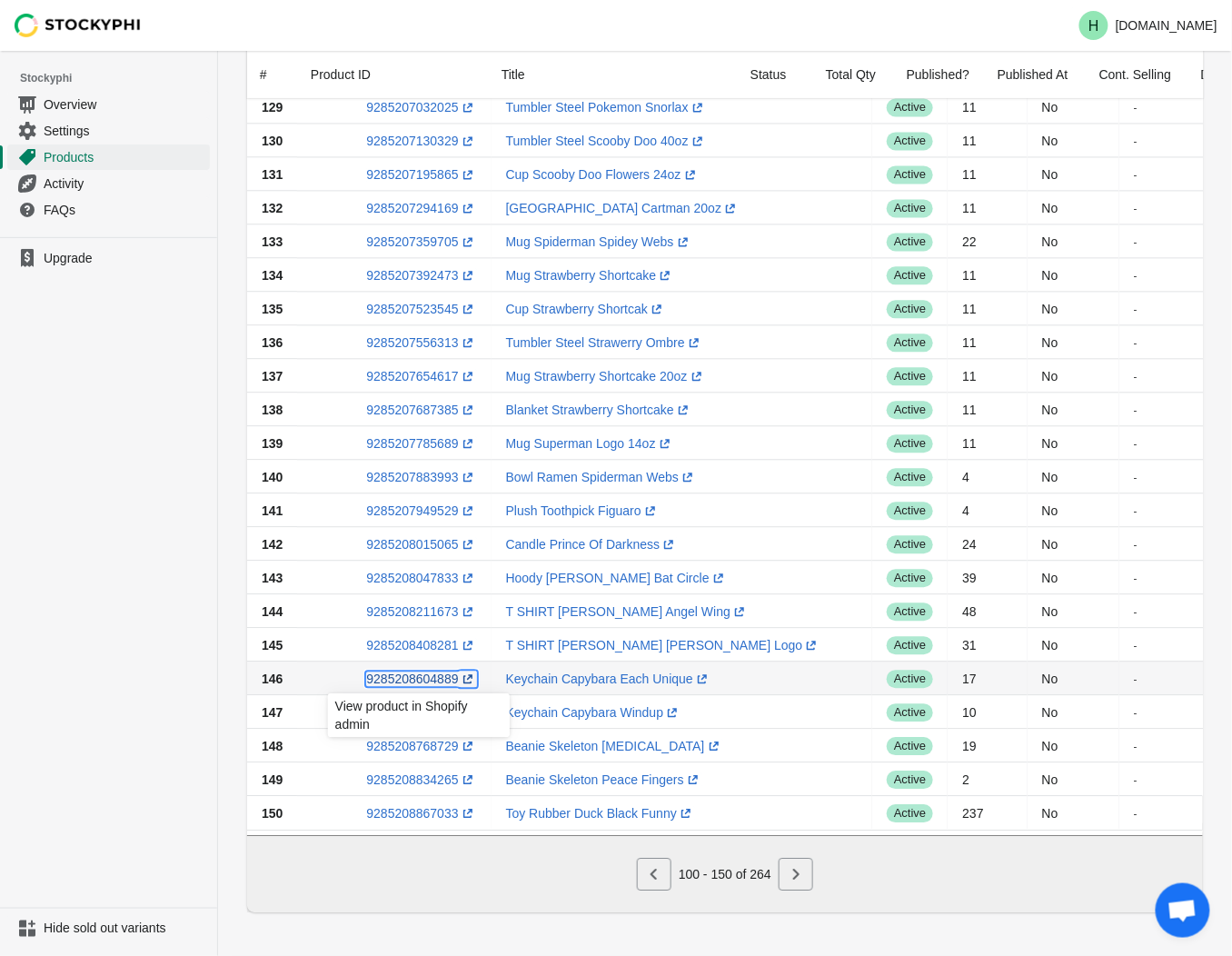
click at [396, 671] on link "9285208604889 (opens a new window)" at bounding box center [421, 678] width 110 height 15
click at [129, 642] on ul "Upgrade" at bounding box center [109, 572] width 217 height 670
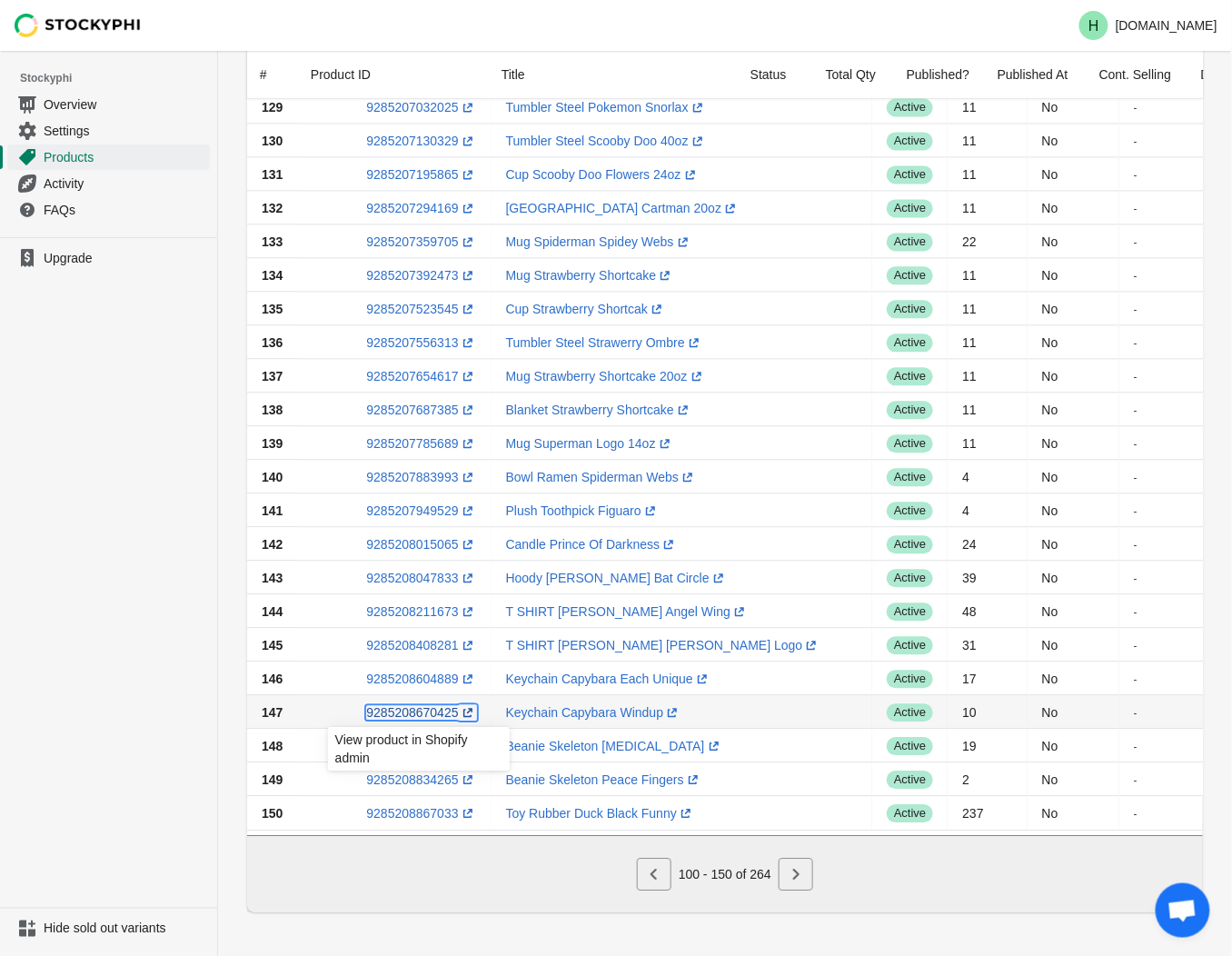
click at [415, 705] on link "9285208670425 (opens a new window)" at bounding box center [421, 712] width 110 height 15
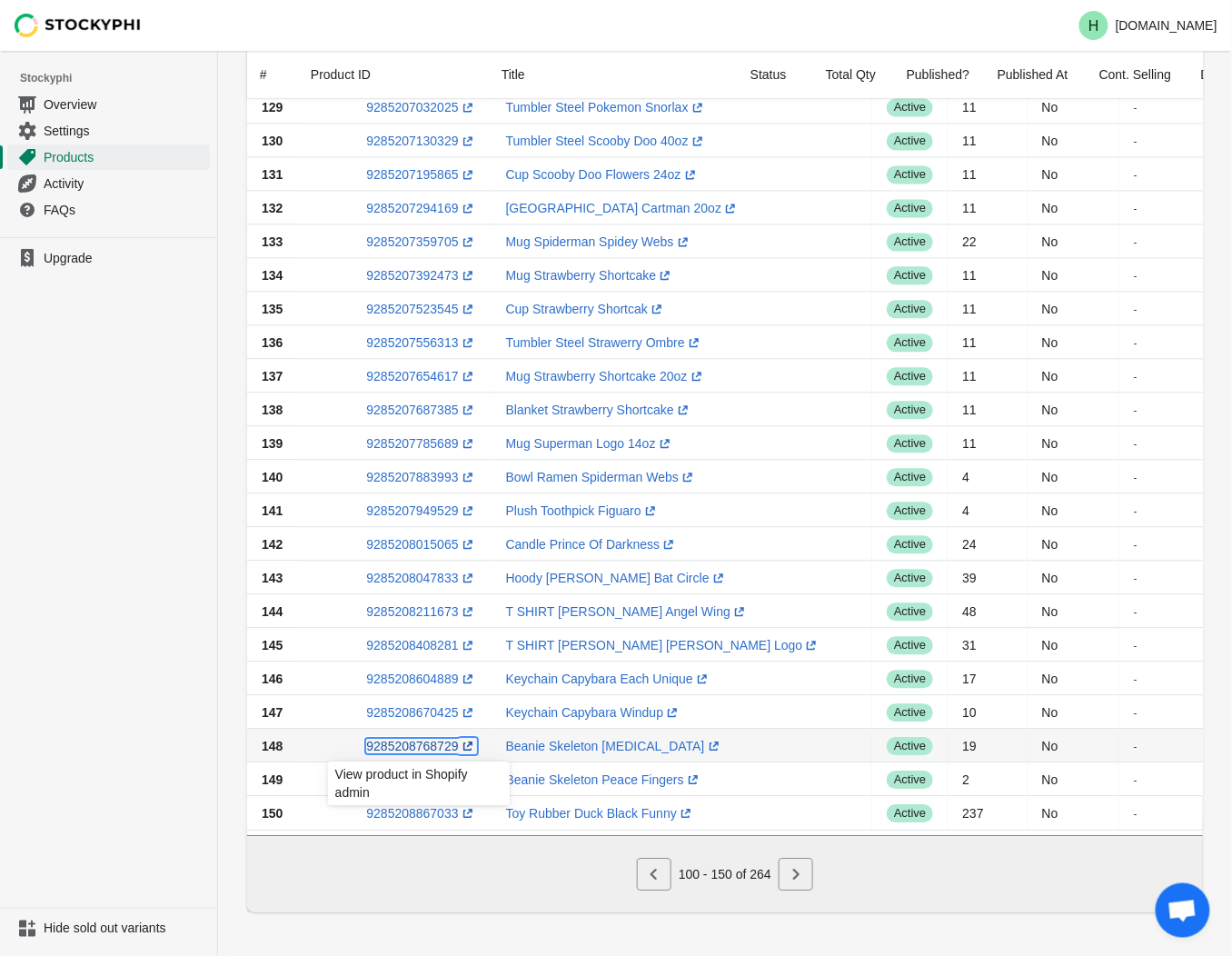
click at [412, 739] on link "9285208768729 (opens a new window)" at bounding box center [421, 746] width 110 height 15
drag, startPoint x: 57, startPoint y: 746, endPoint x: 78, endPoint y: 743, distance: 21.2
click at [58, 746] on ul "Upgrade" at bounding box center [109, 572] width 217 height 670
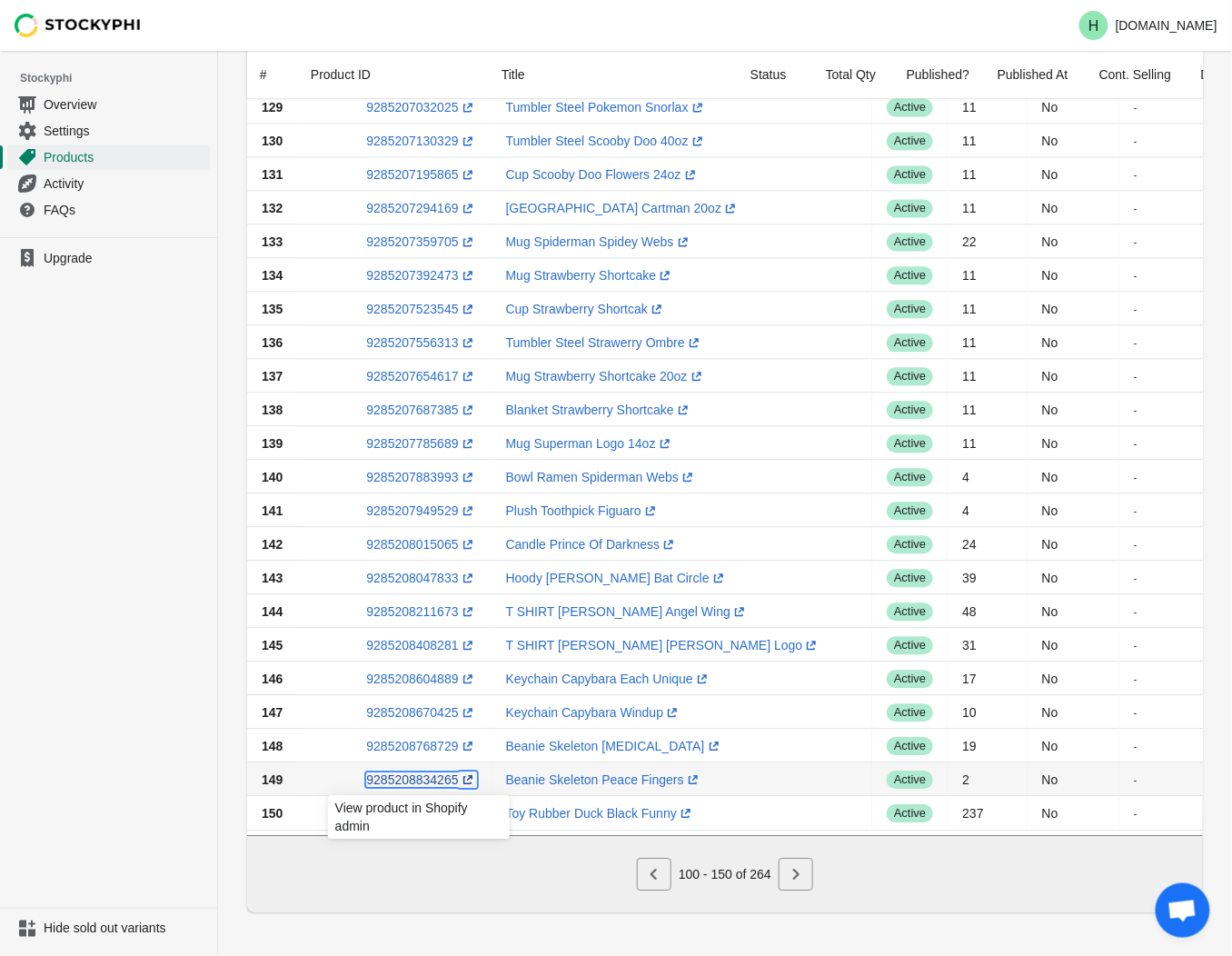
click at [409, 774] on link "9285208834265 (opens a new window)" at bounding box center [421, 780] width 110 height 15
click at [92, 764] on ul "Upgrade" at bounding box center [109, 572] width 217 height 670
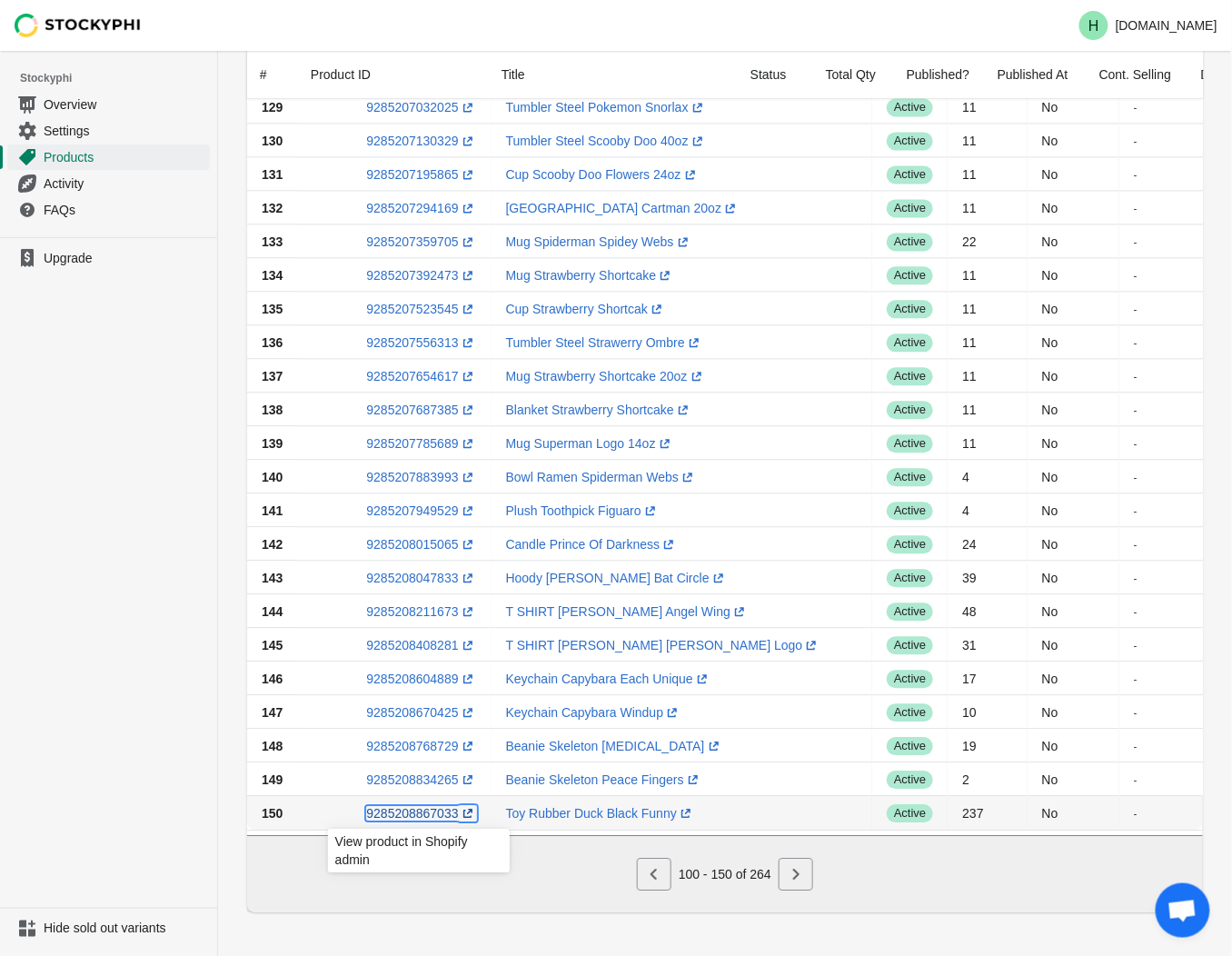
click at [402, 806] on link "9285208867033 (opens a new window)" at bounding box center [421, 813] width 110 height 15
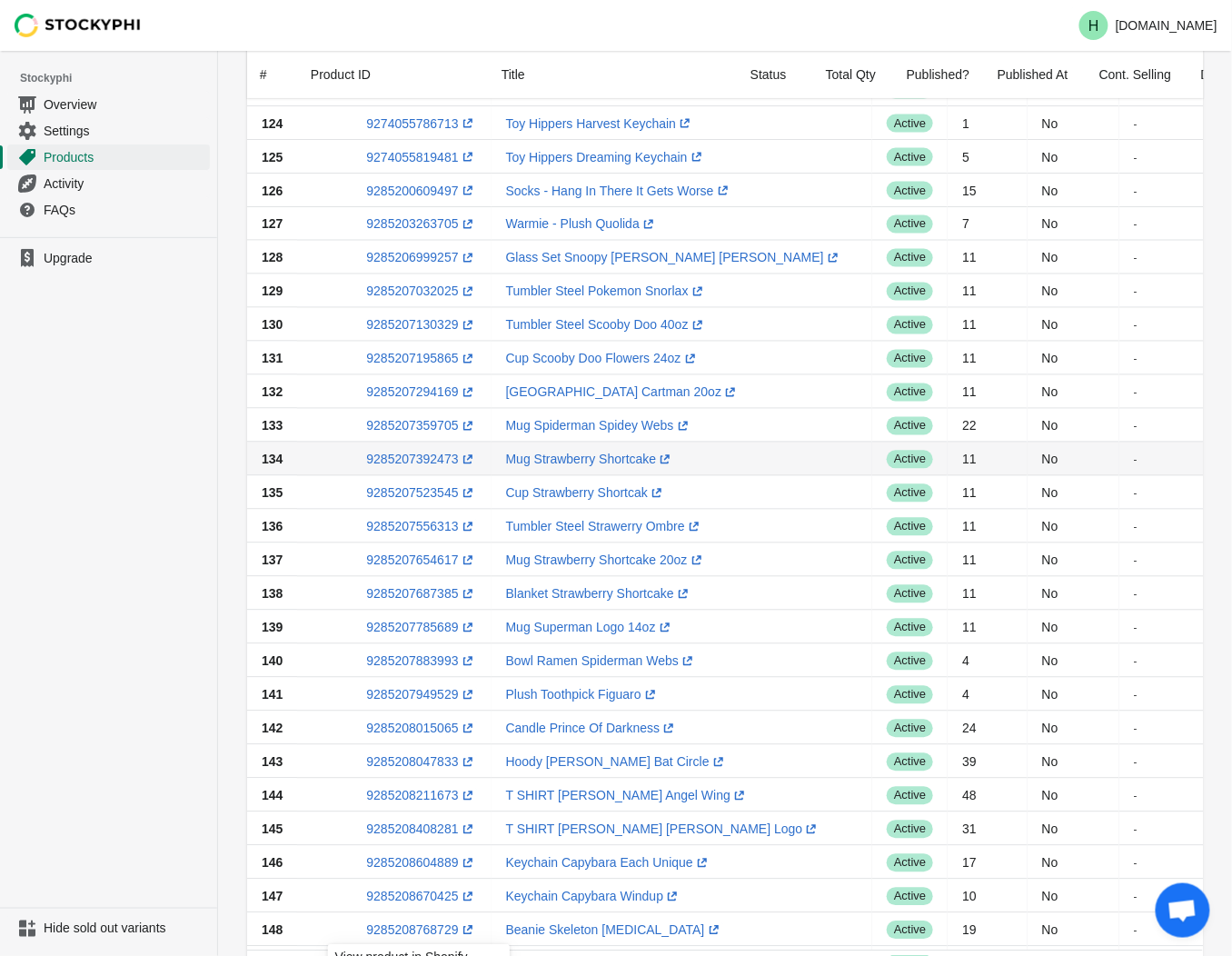
scroll to position [888, 0]
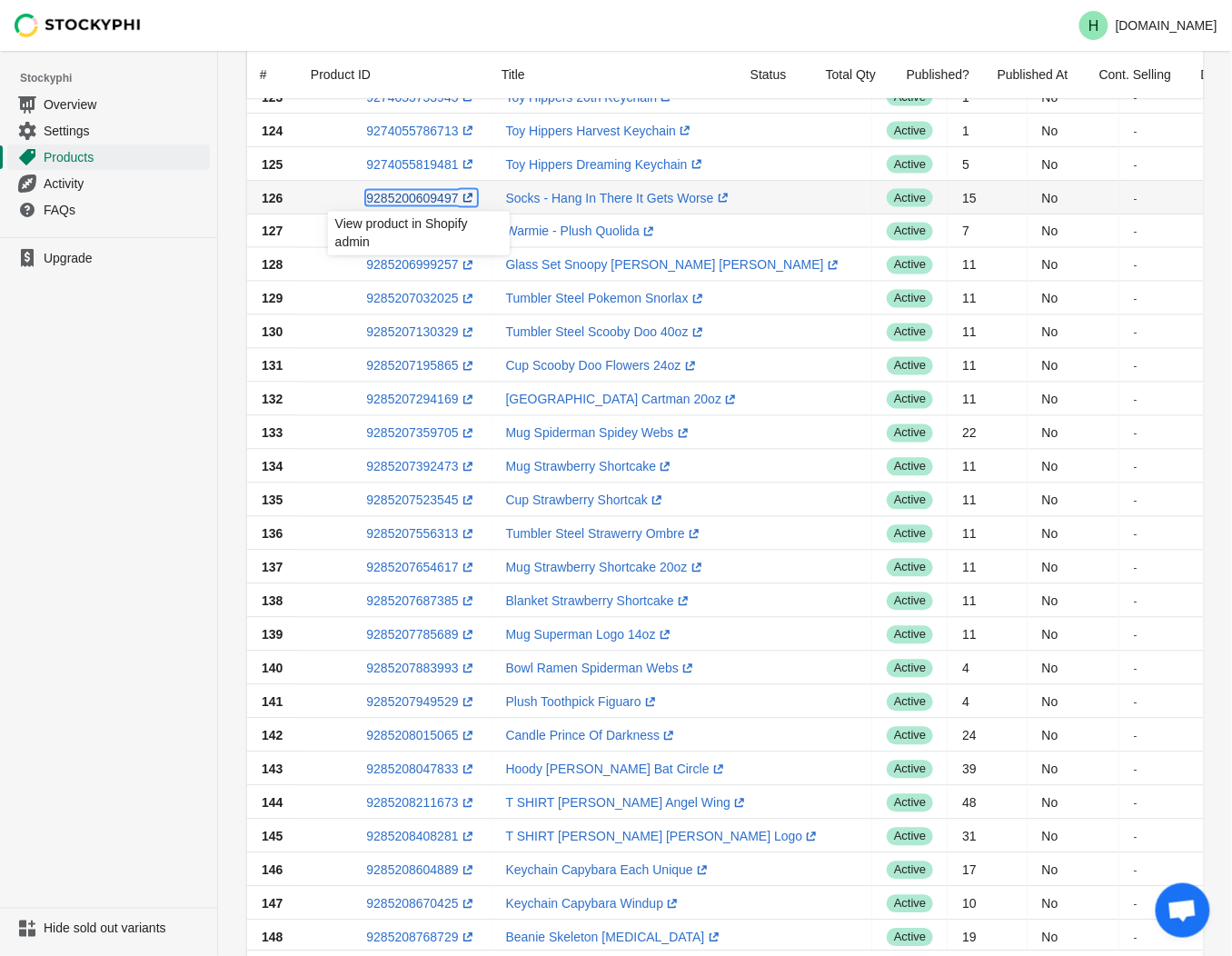
click at [390, 198] on link "9285200609497 (opens a new window)" at bounding box center [421, 198] width 110 height 15
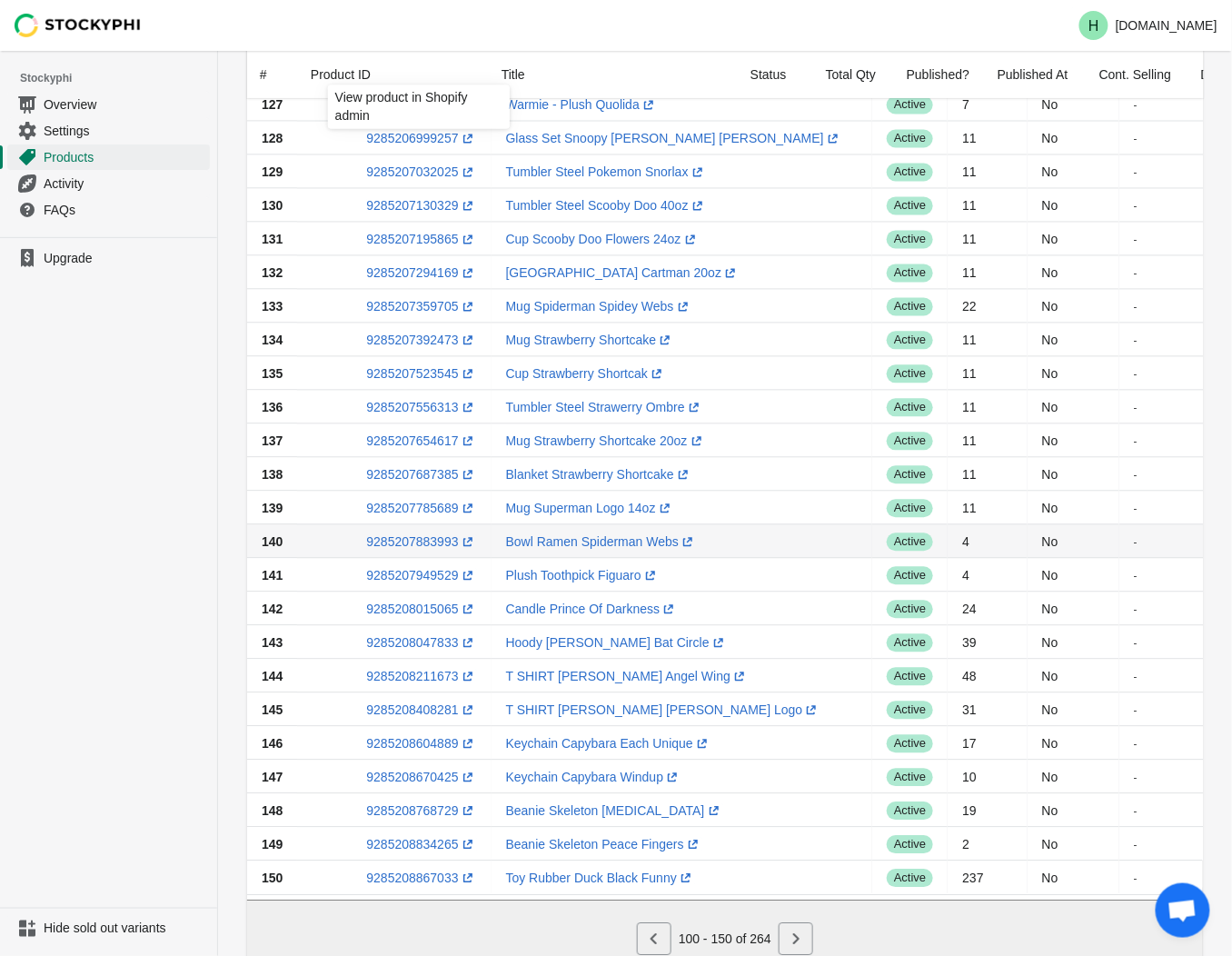
scroll to position [1091, 0]
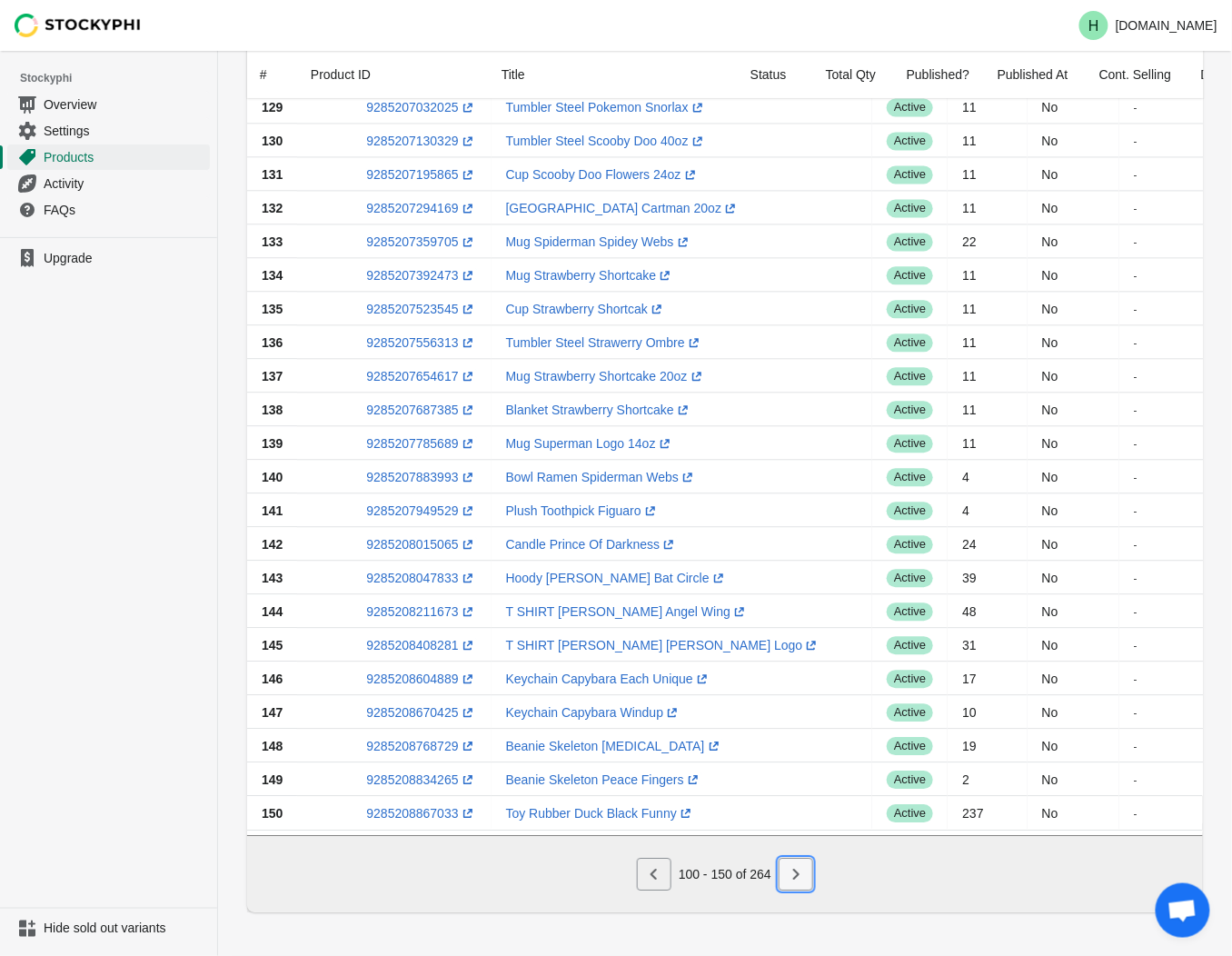
click at [796, 877] on icon "Next" at bounding box center [797, 873] width 6 height 11
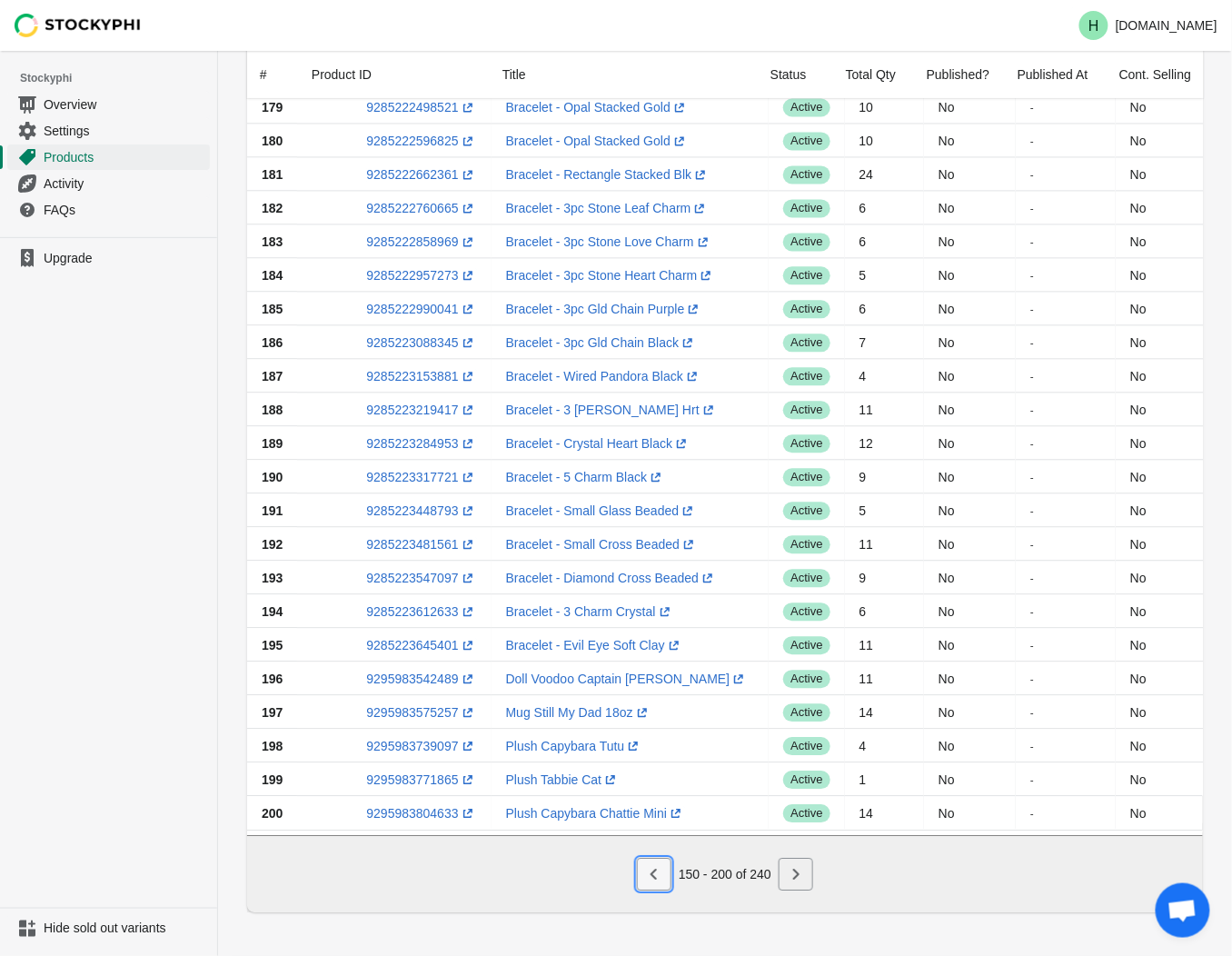
click at [655, 877] on icon "Previous" at bounding box center [653, 873] width 6 height 11
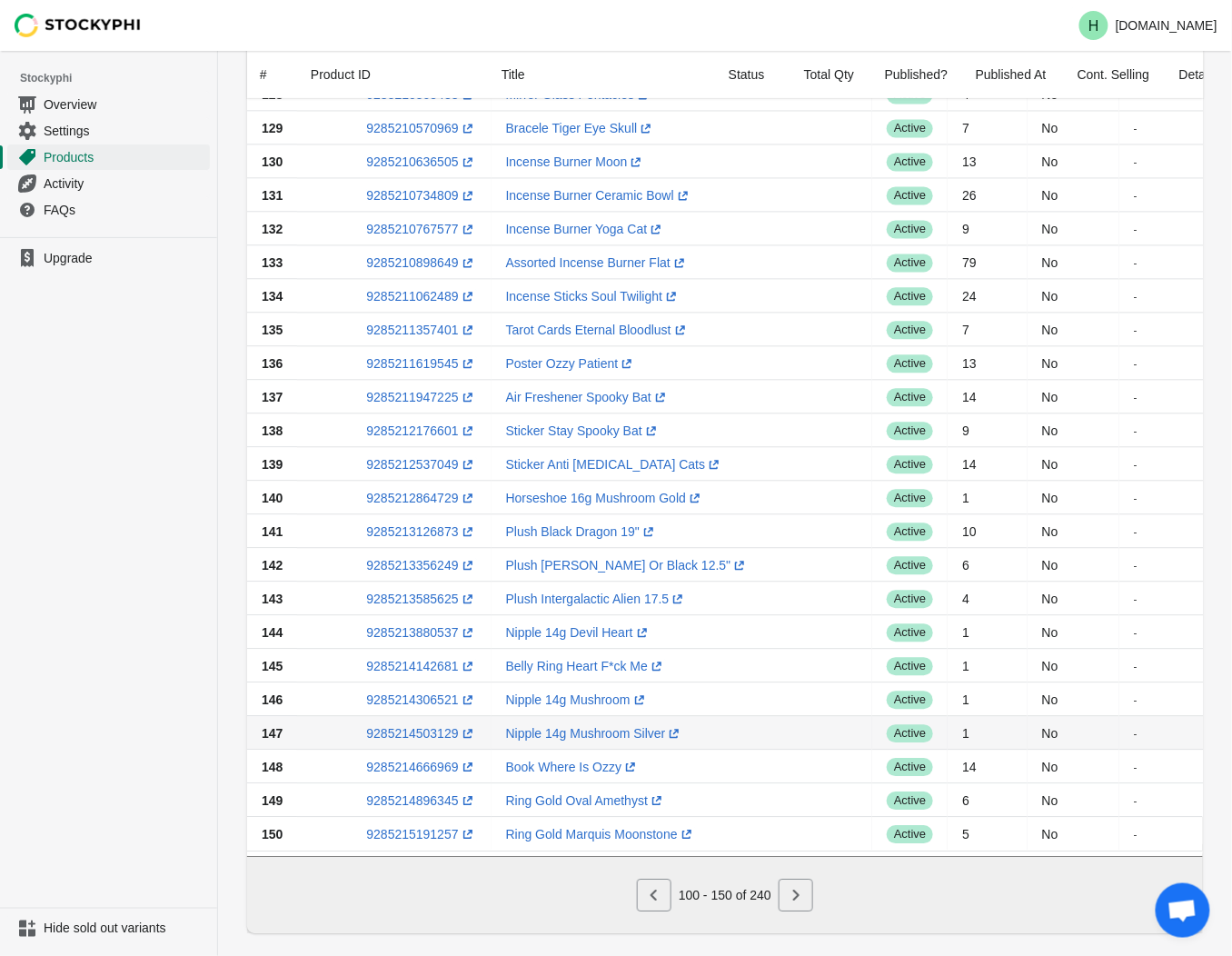
scroll to position [788, 0]
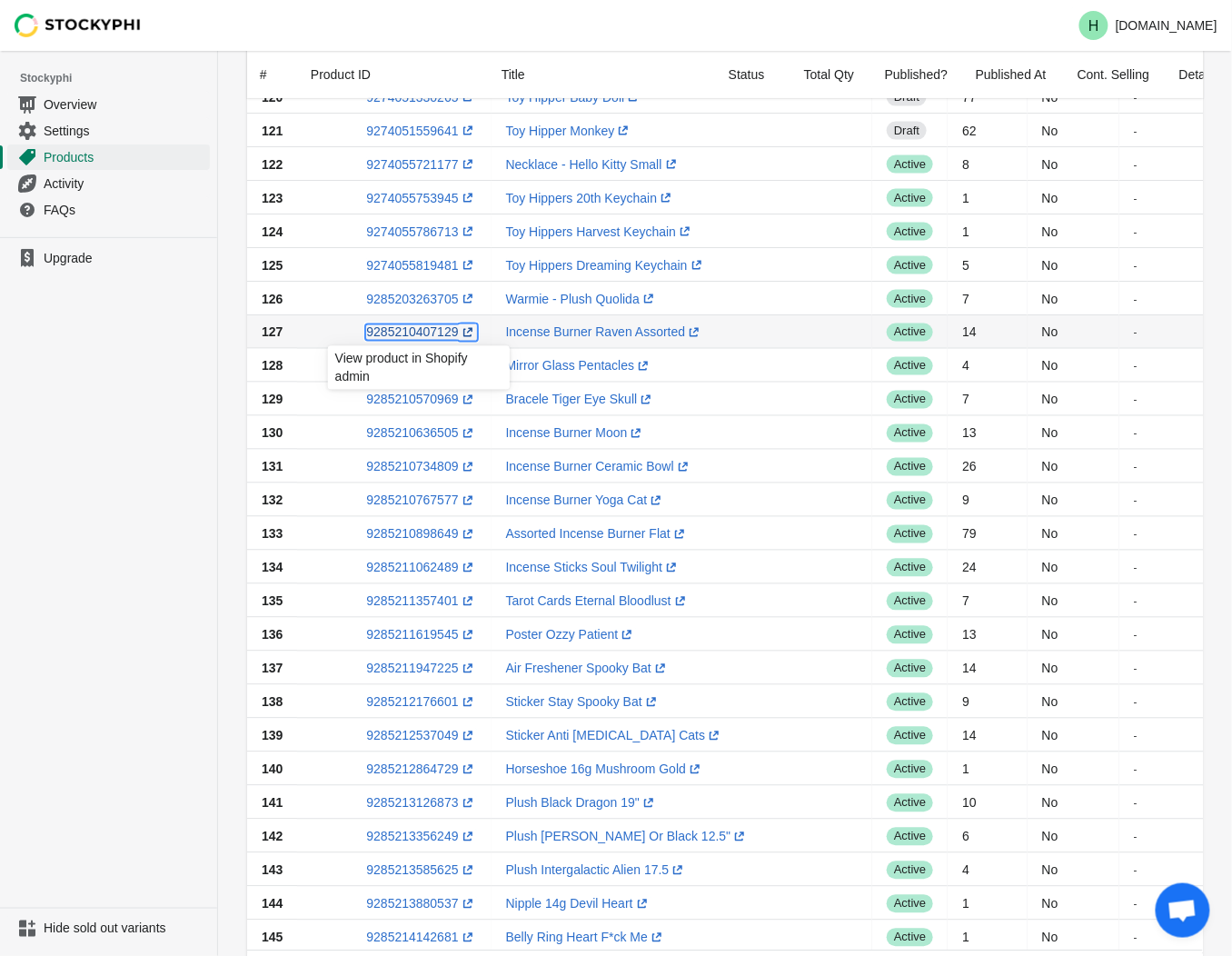
click at [391, 334] on link "9285210407129 (opens a new window)" at bounding box center [421, 333] width 110 height 15
